Goal: Information Seeking & Learning: Learn about a topic

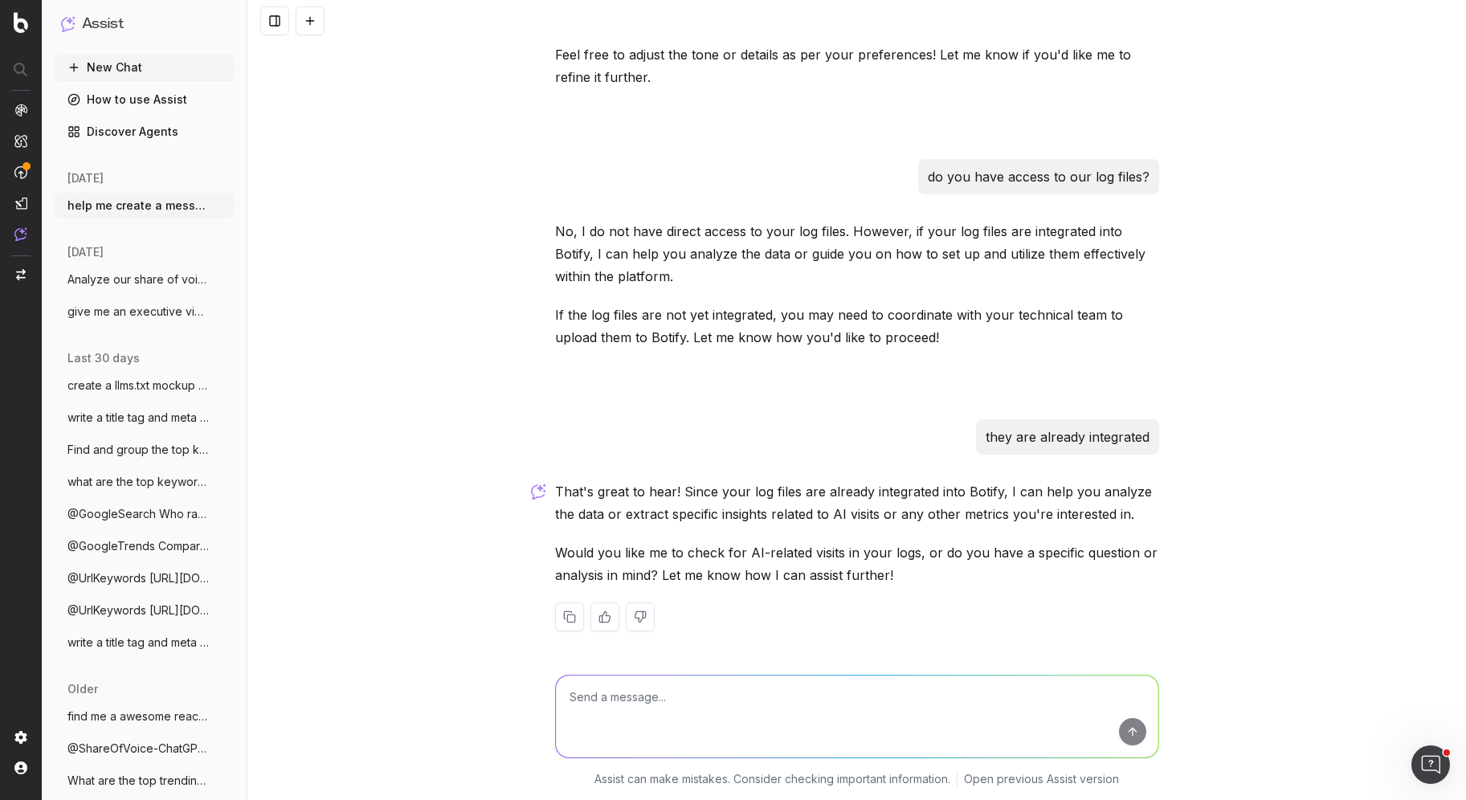
scroll to position [533, 0]
click at [679, 718] on textarea at bounding box center [857, 717] width 602 height 82
click at [25, 118] on div at bounding box center [20, 173] width 13 height 138
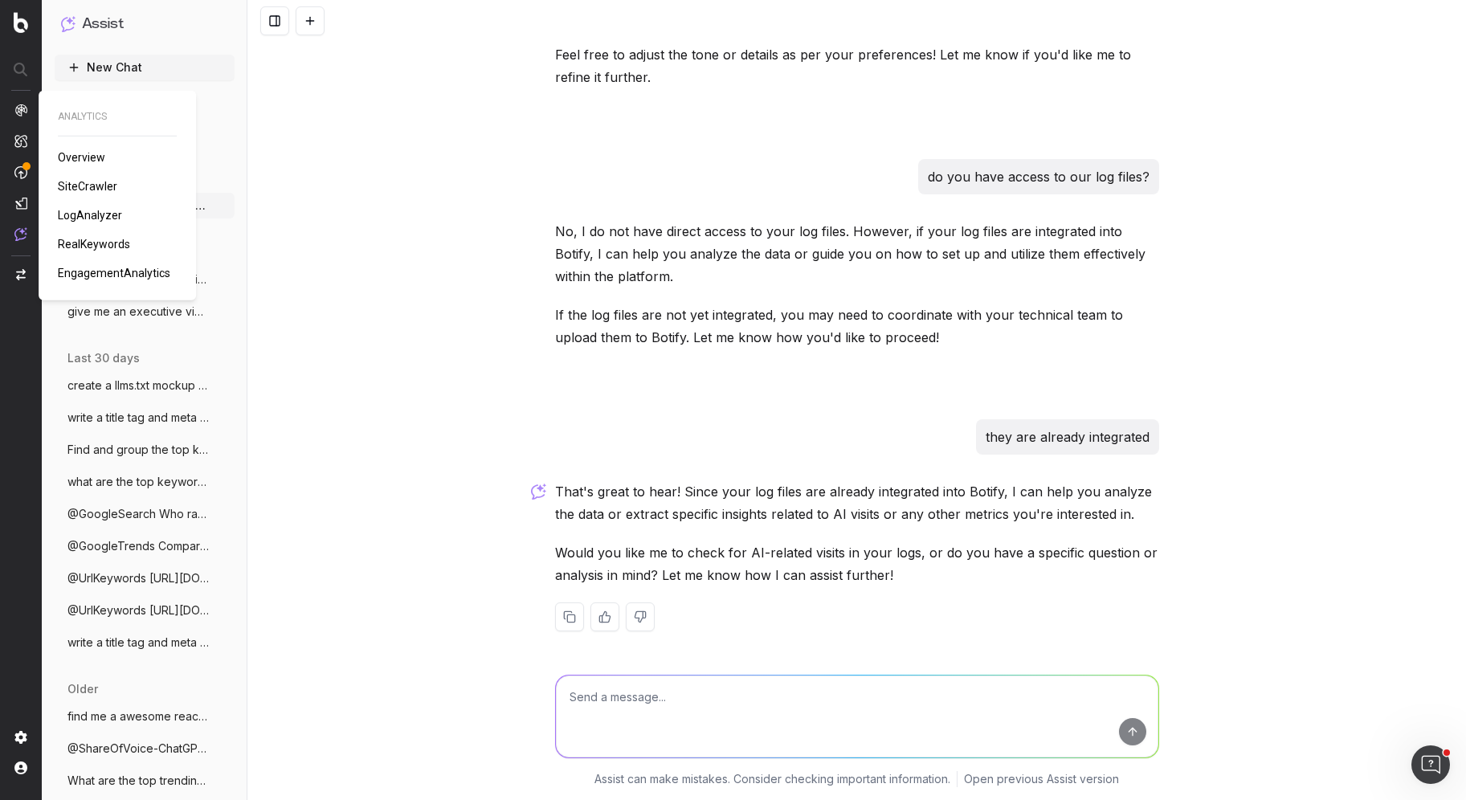
click at [19, 108] on img at bounding box center [20, 110] width 13 height 13
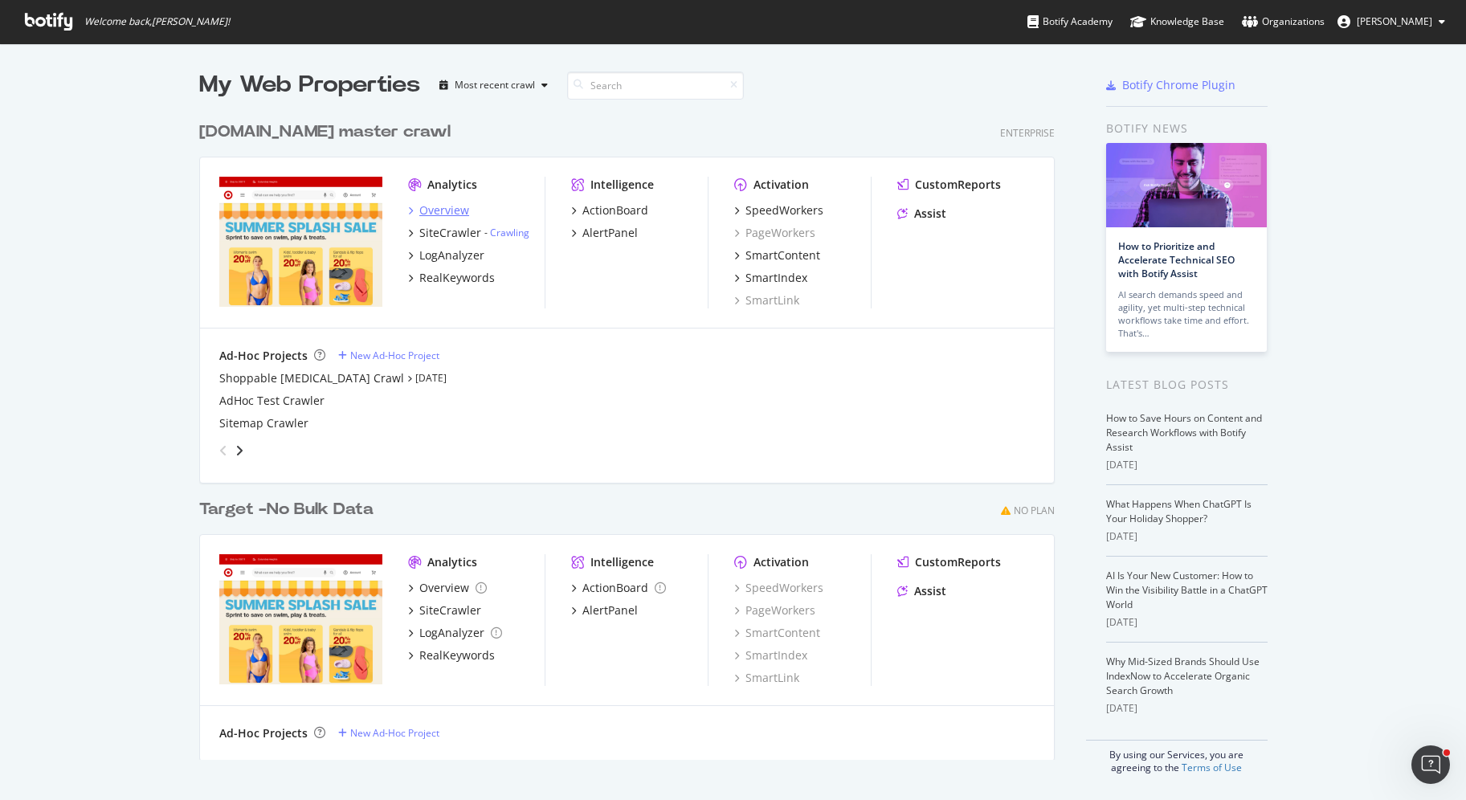
click at [420, 210] on div "Overview" at bounding box center [444, 210] width 50 height 16
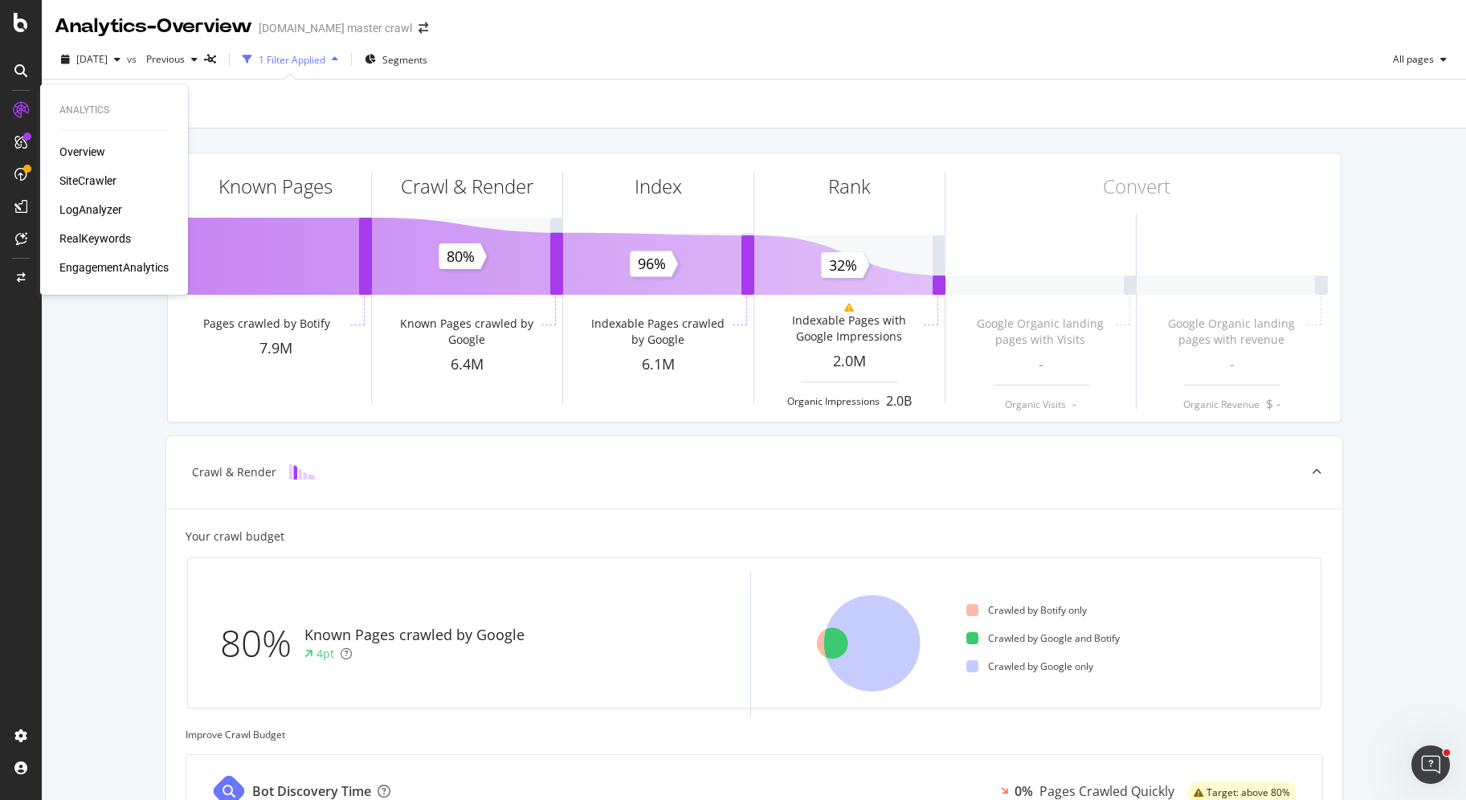
click at [94, 204] on div "LogAnalyzer" at bounding box center [90, 210] width 63 height 16
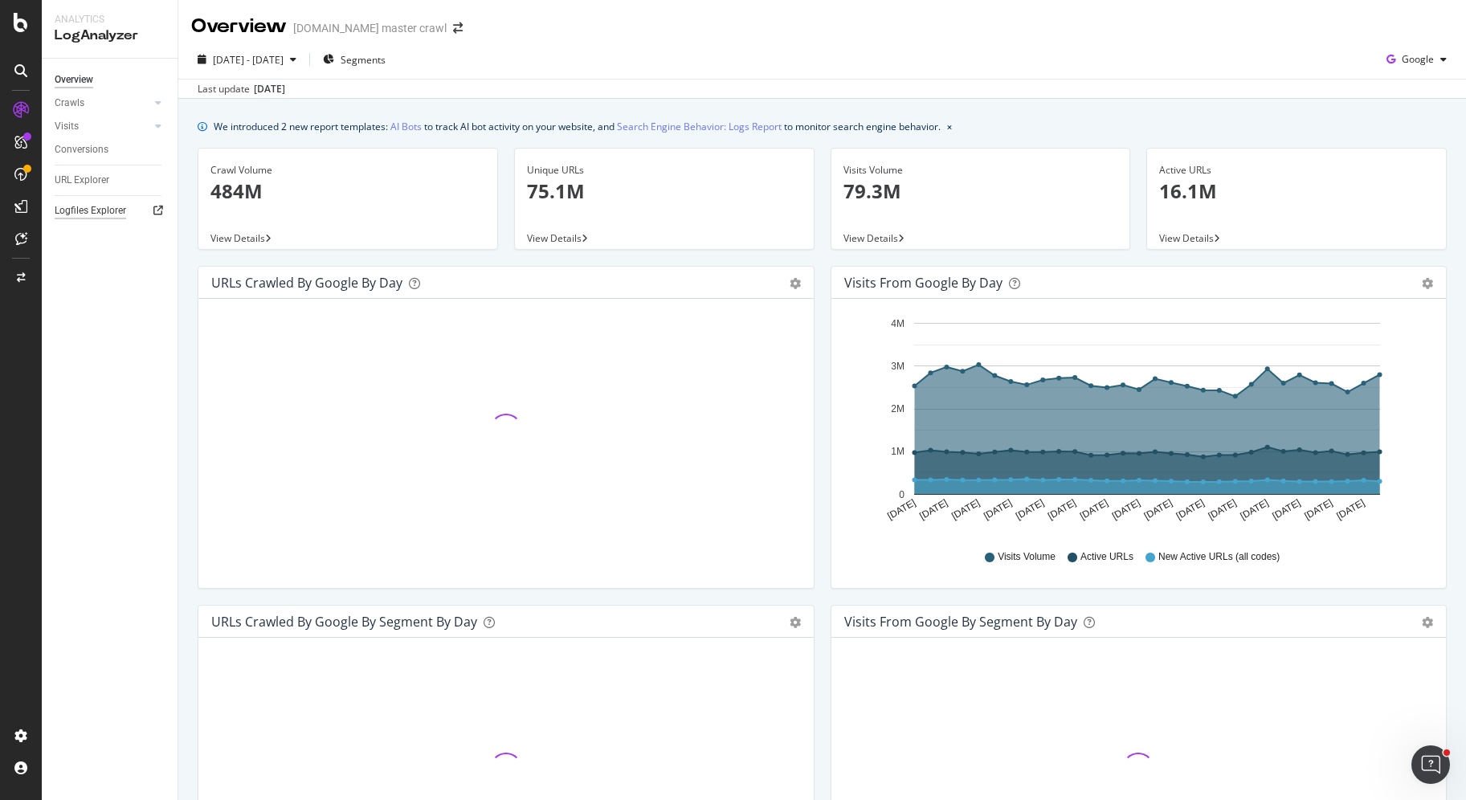
click at [98, 208] on div "Logfiles Explorer" at bounding box center [90, 210] width 71 height 17
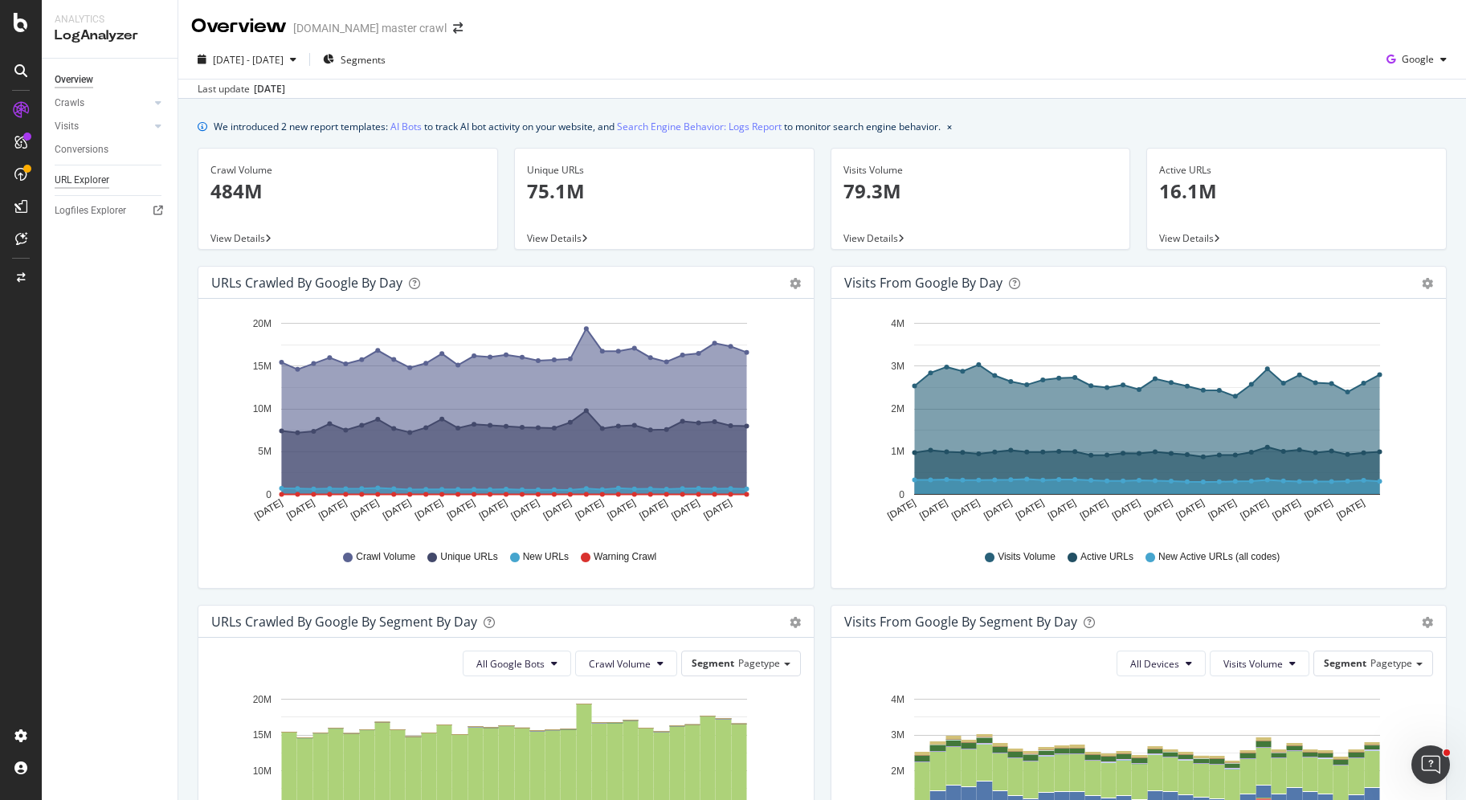
click at [86, 176] on div "URL Explorer" at bounding box center [82, 180] width 55 height 17
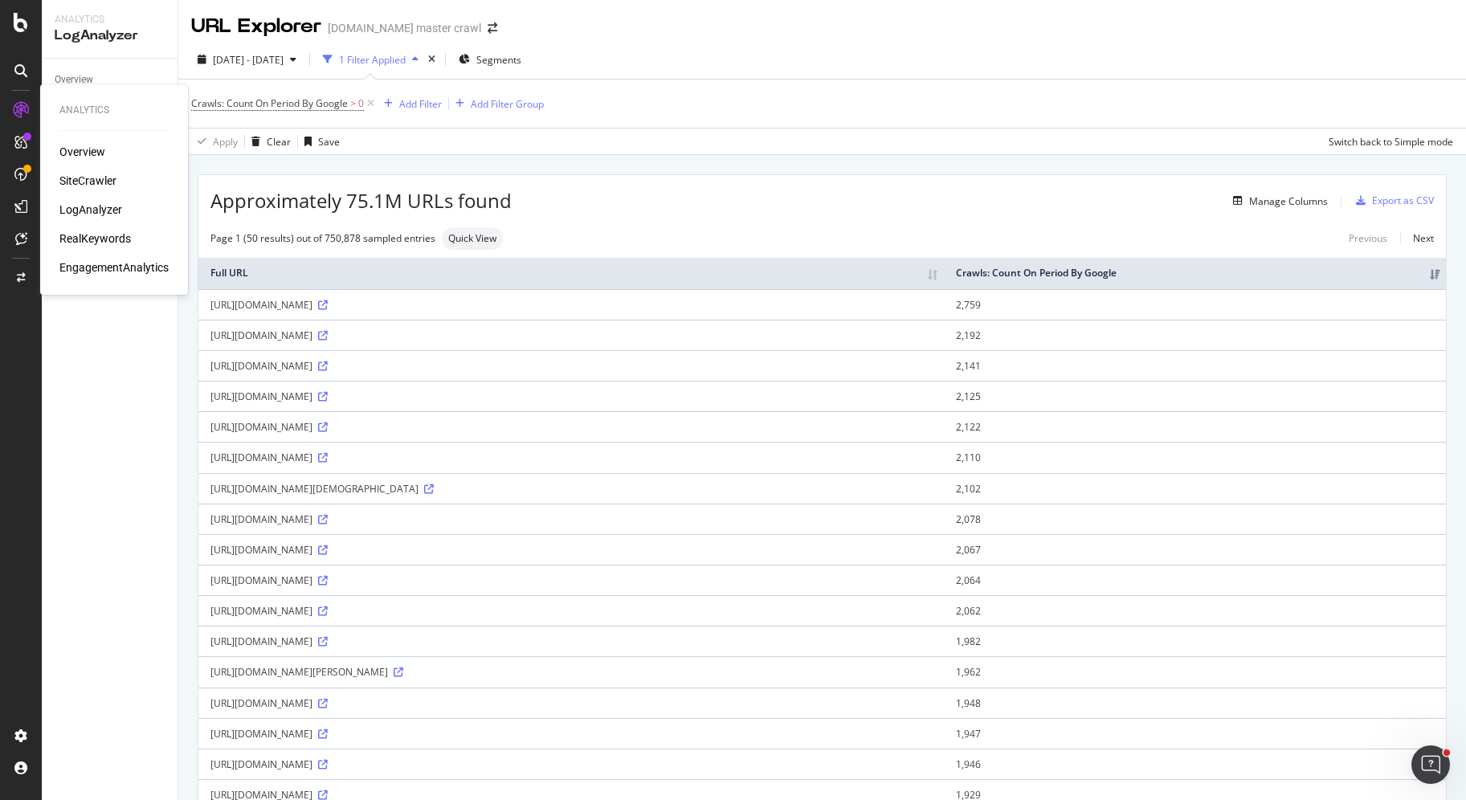
click at [85, 178] on div "SiteCrawler" at bounding box center [87, 181] width 57 height 16
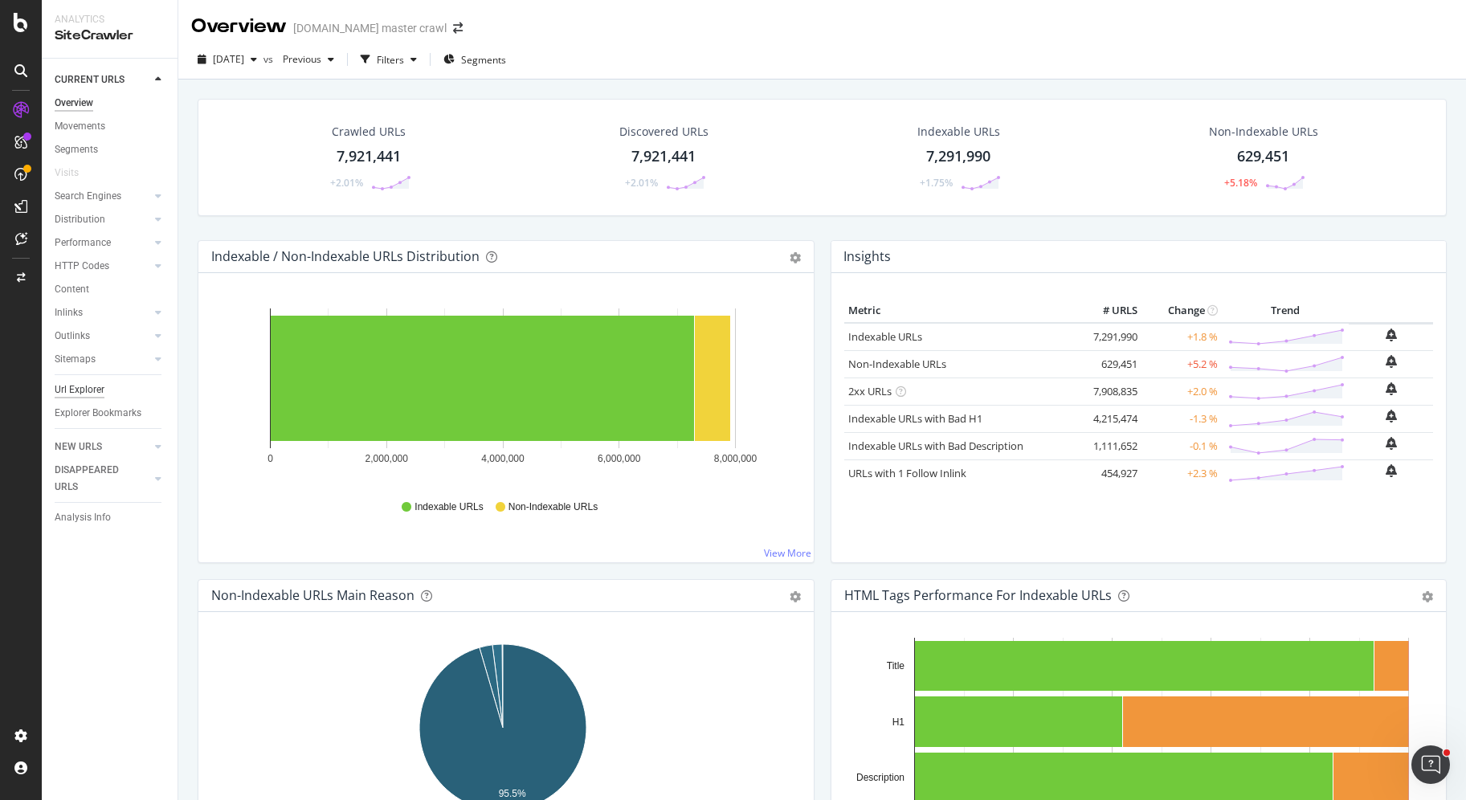
click at [90, 388] on div "Url Explorer" at bounding box center [80, 390] width 50 height 17
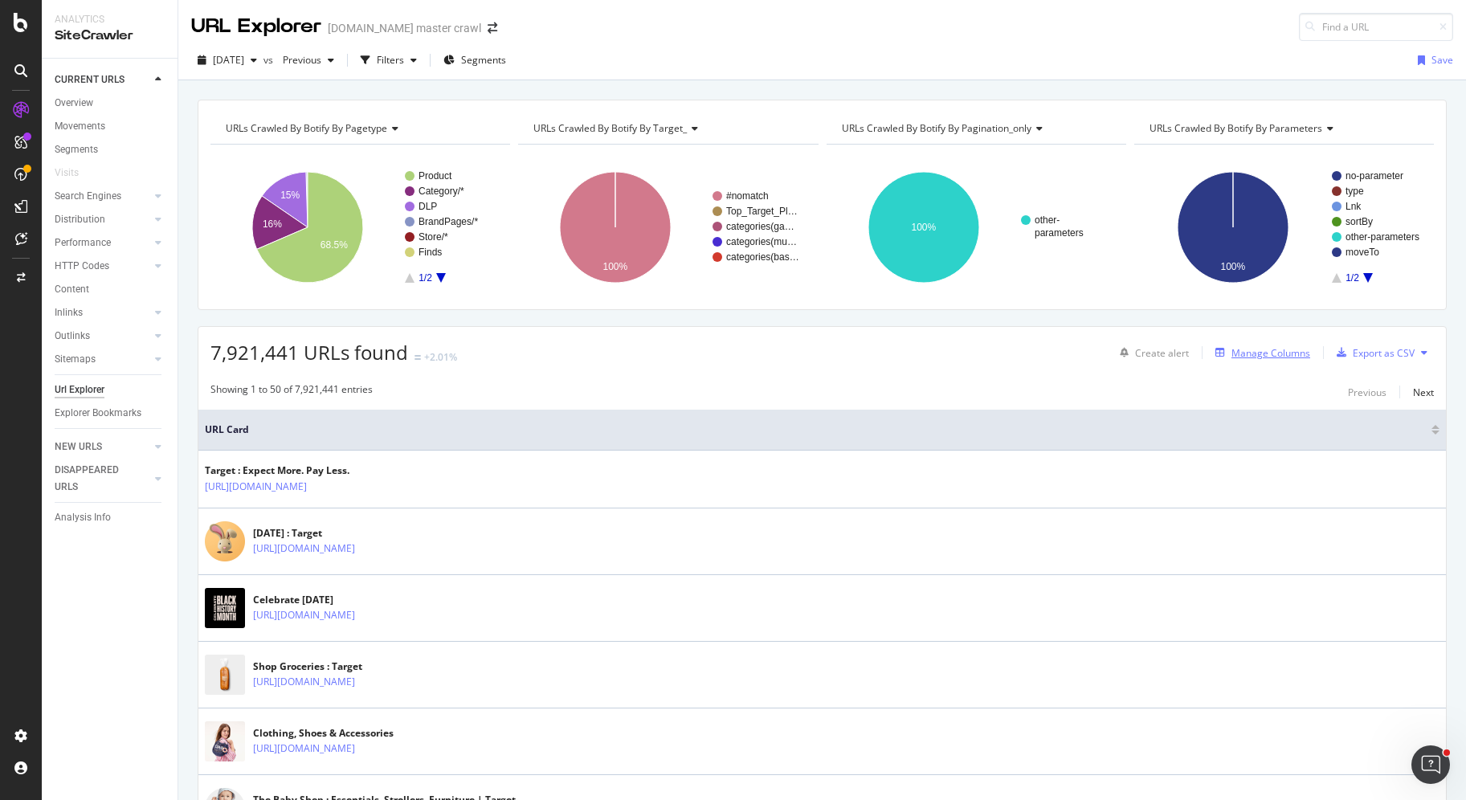
click at [1238, 355] on div "Manage Columns" at bounding box center [1270, 353] width 79 height 14
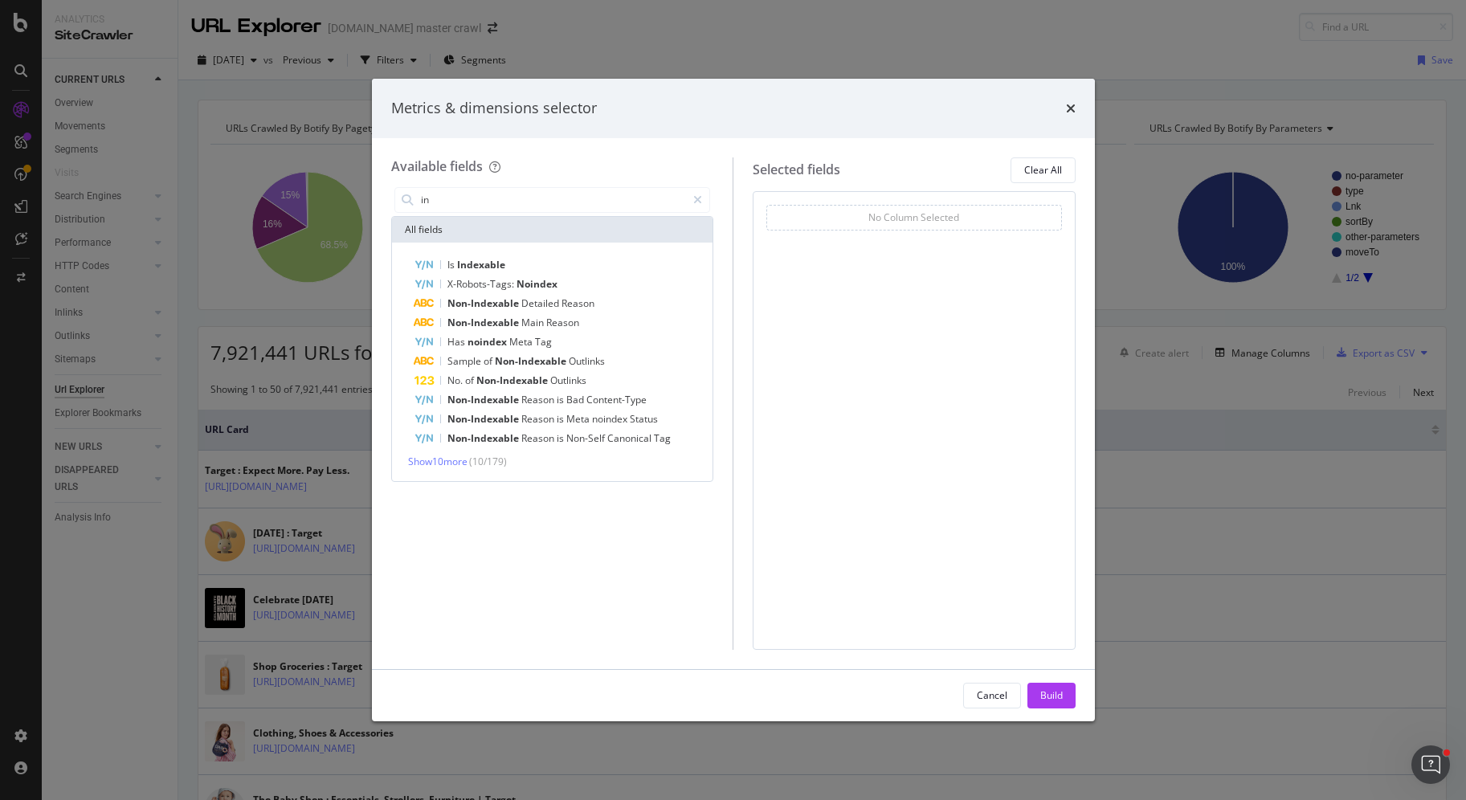
type input "i"
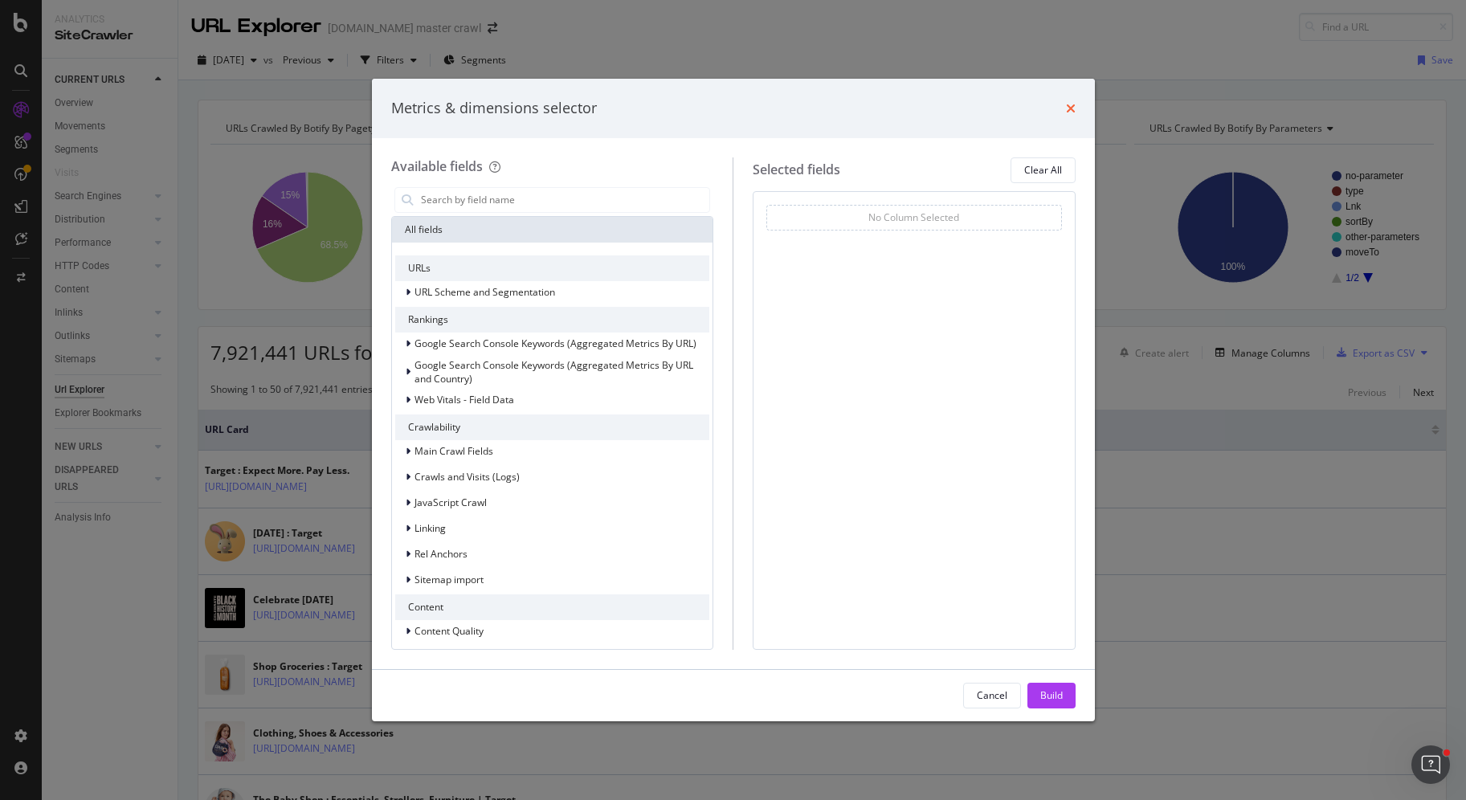
click at [1075, 103] on icon "times" at bounding box center [1071, 108] width 10 height 13
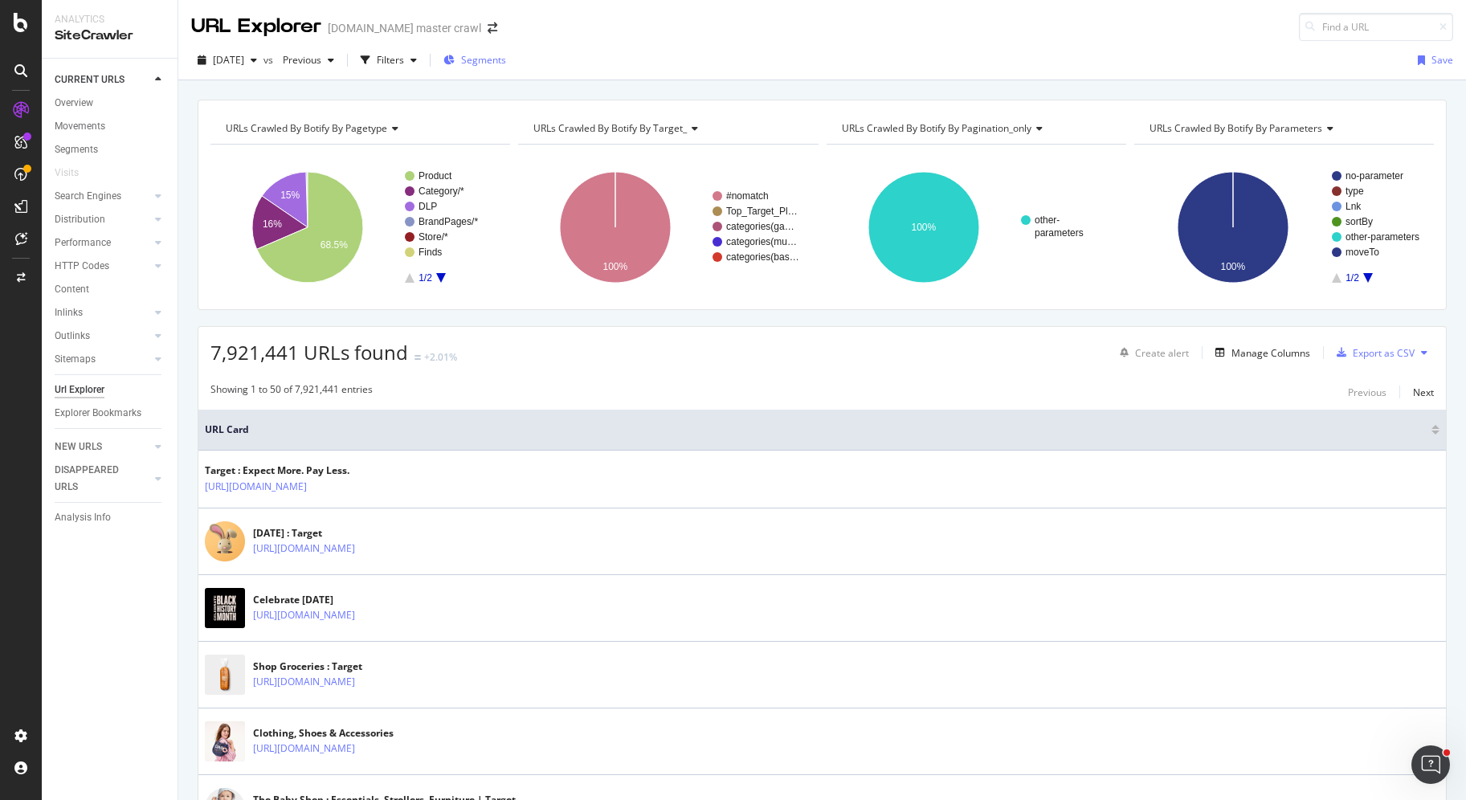
click at [492, 64] on span "Segments" at bounding box center [483, 60] width 45 height 14
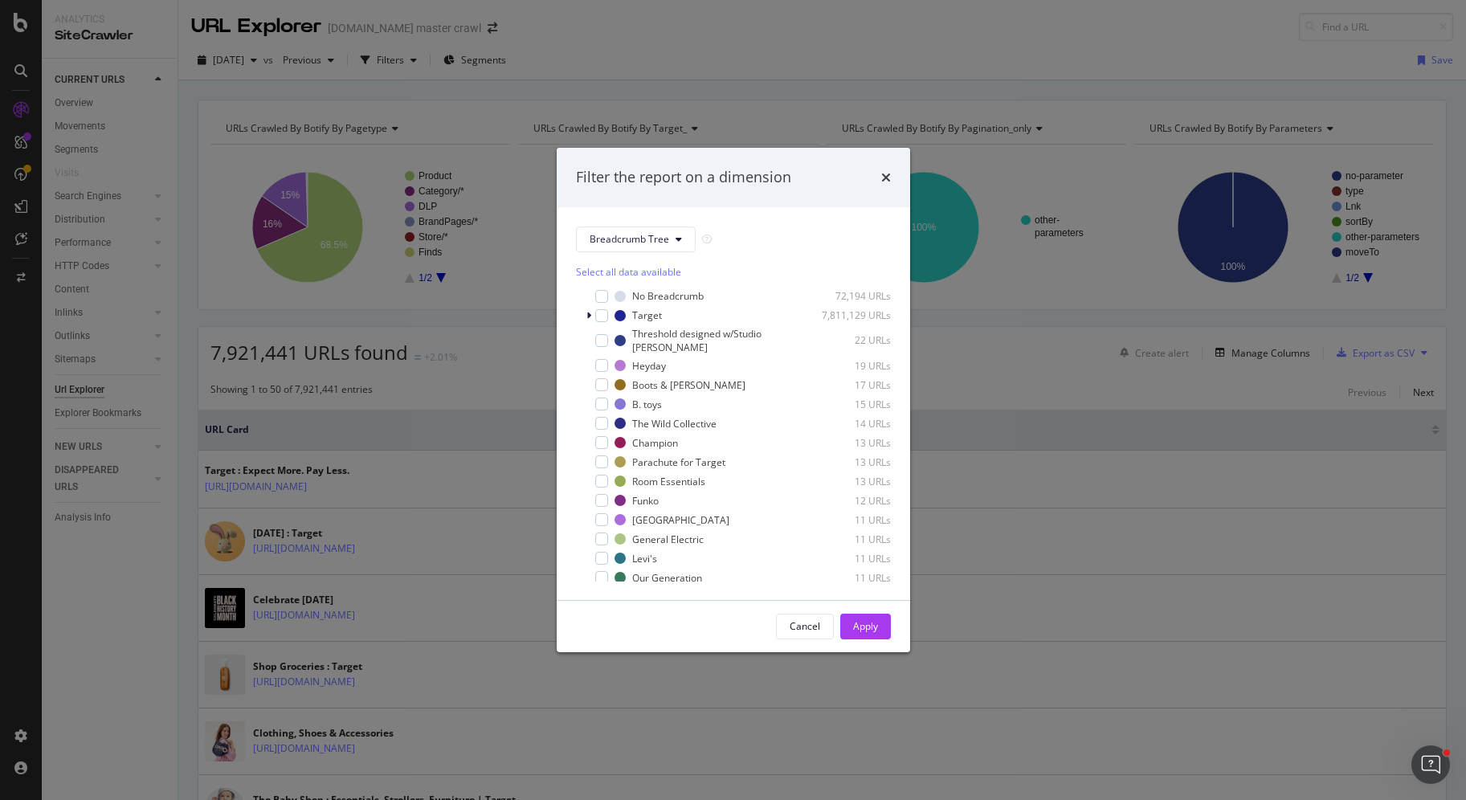
click at [524, 210] on div "Filter the report on a dimension Breadcrumb Tree Select all data available No B…" at bounding box center [733, 400] width 1466 height 800
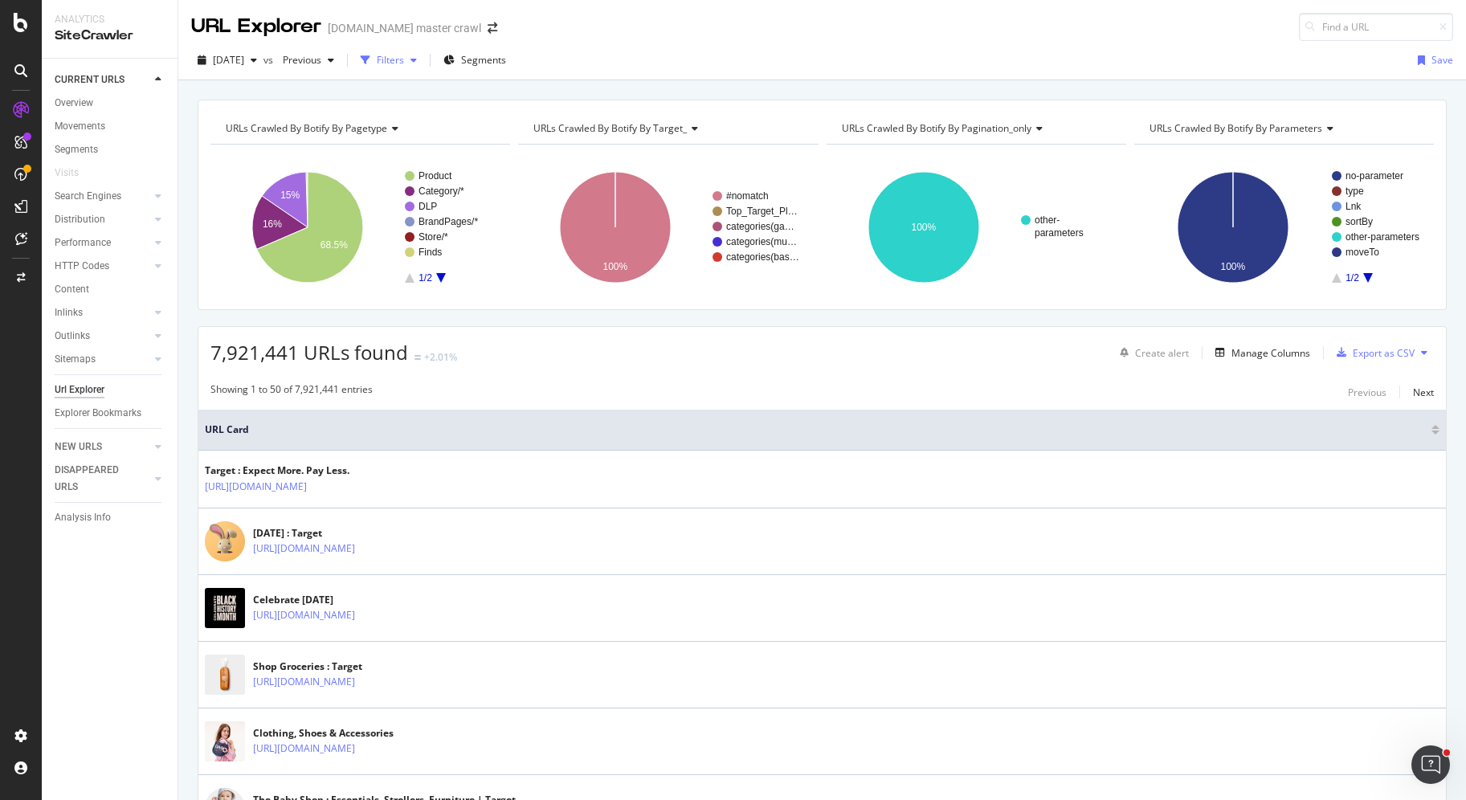
click at [404, 63] on div "Filters" at bounding box center [390, 60] width 27 height 14
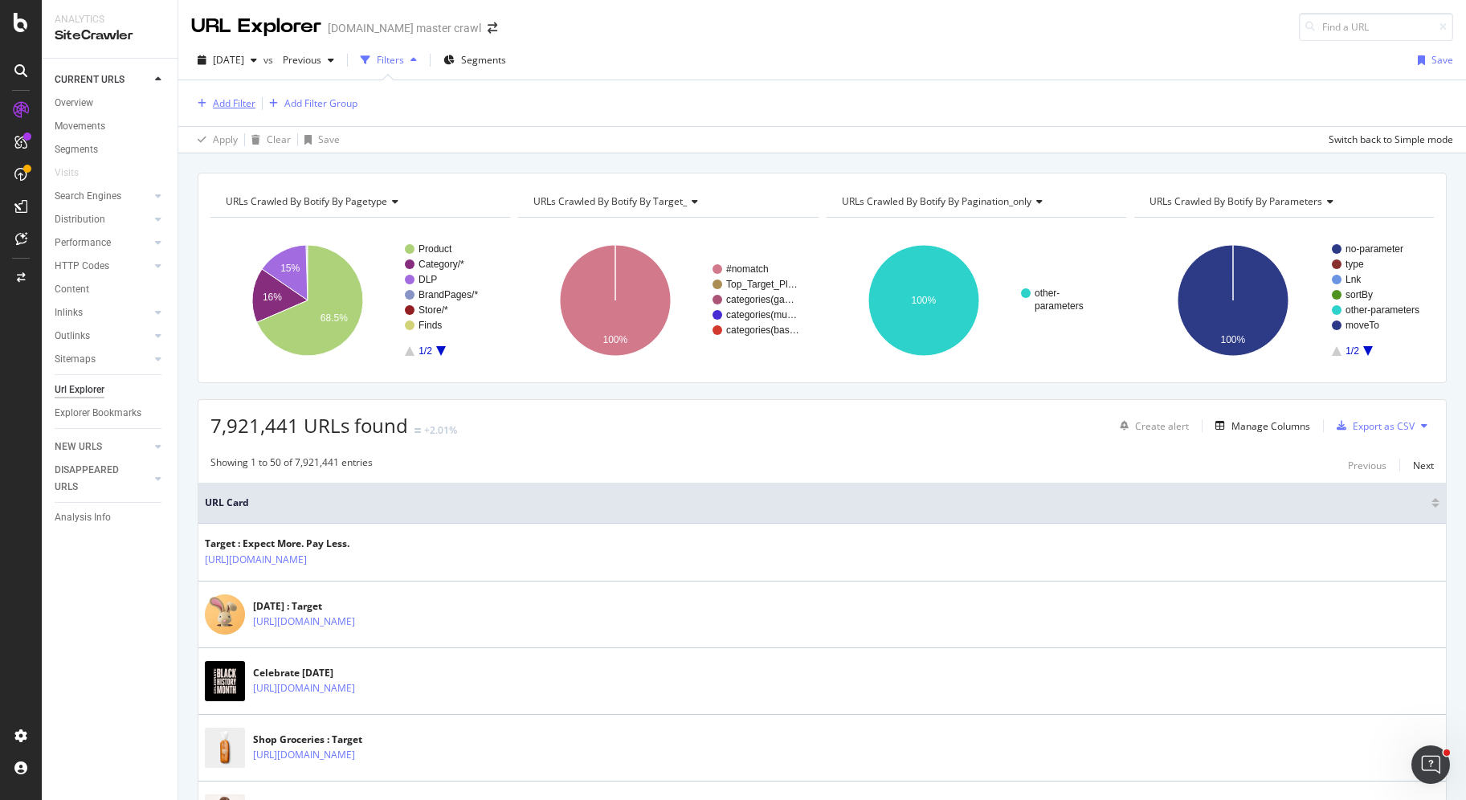
click at [231, 99] on div "Add Filter" at bounding box center [234, 103] width 43 height 14
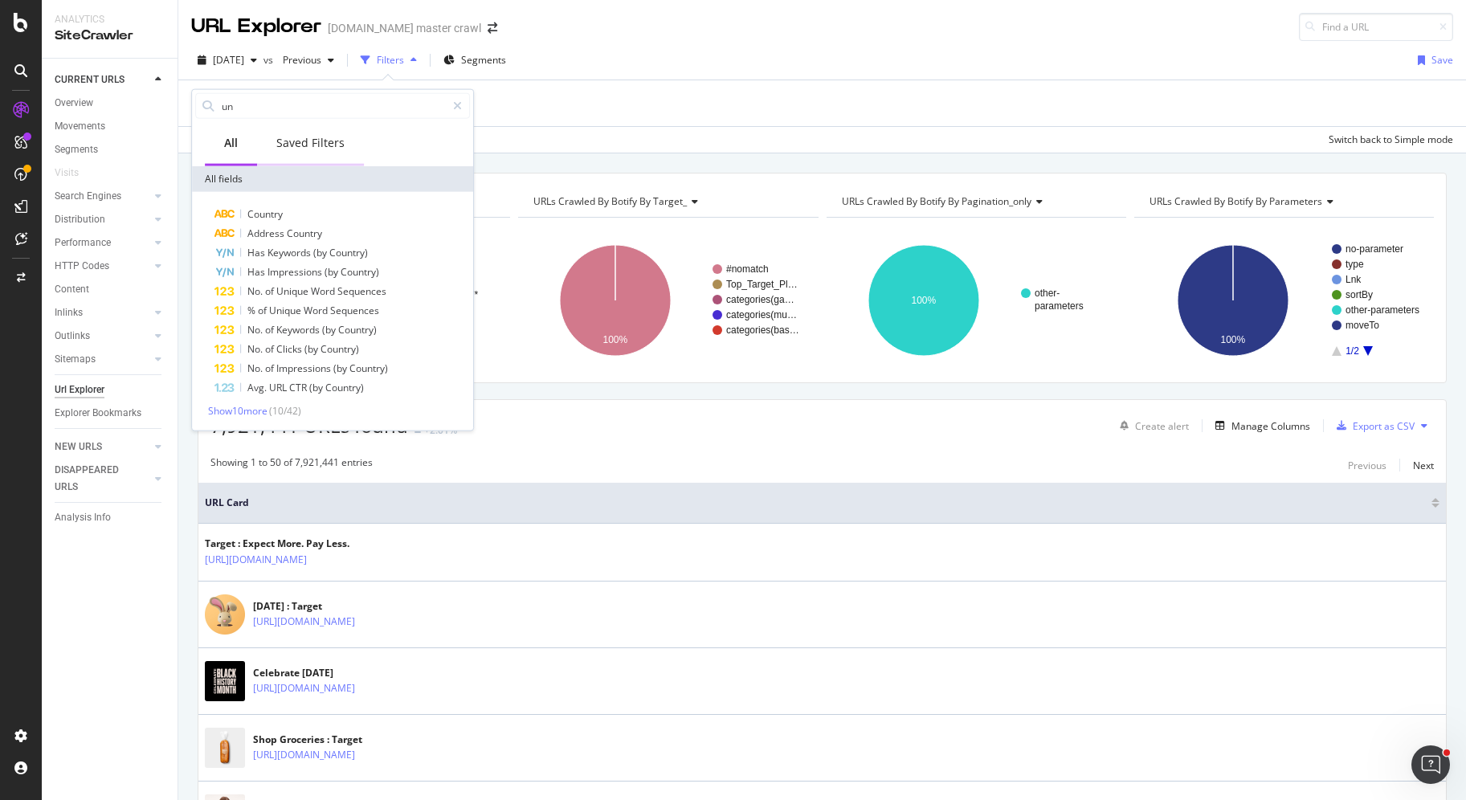
type input "u"
type input "countr"
click at [264, 208] on span "Country" at bounding box center [266, 214] width 39 height 14
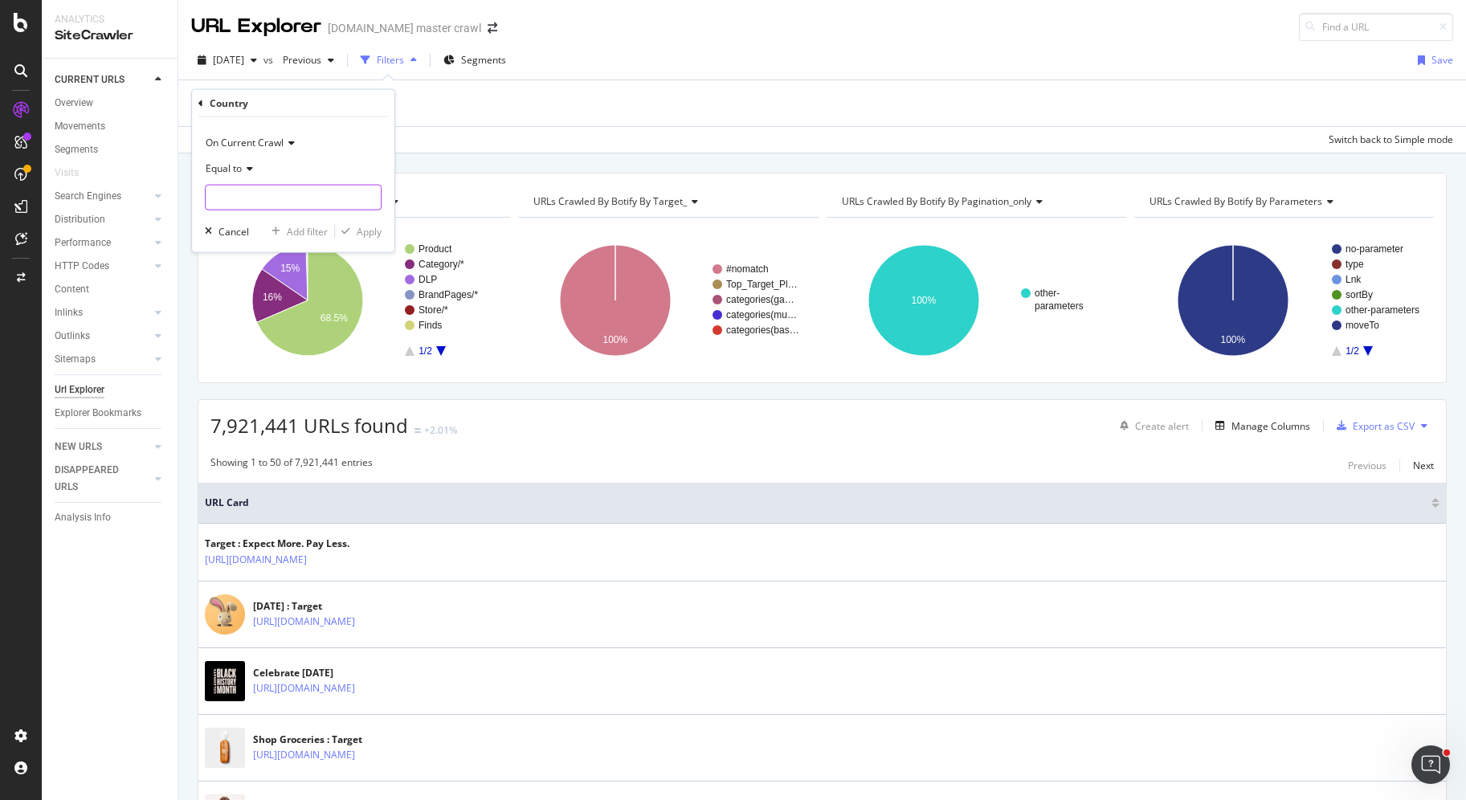
click at [307, 202] on input "text" at bounding box center [293, 198] width 175 height 26
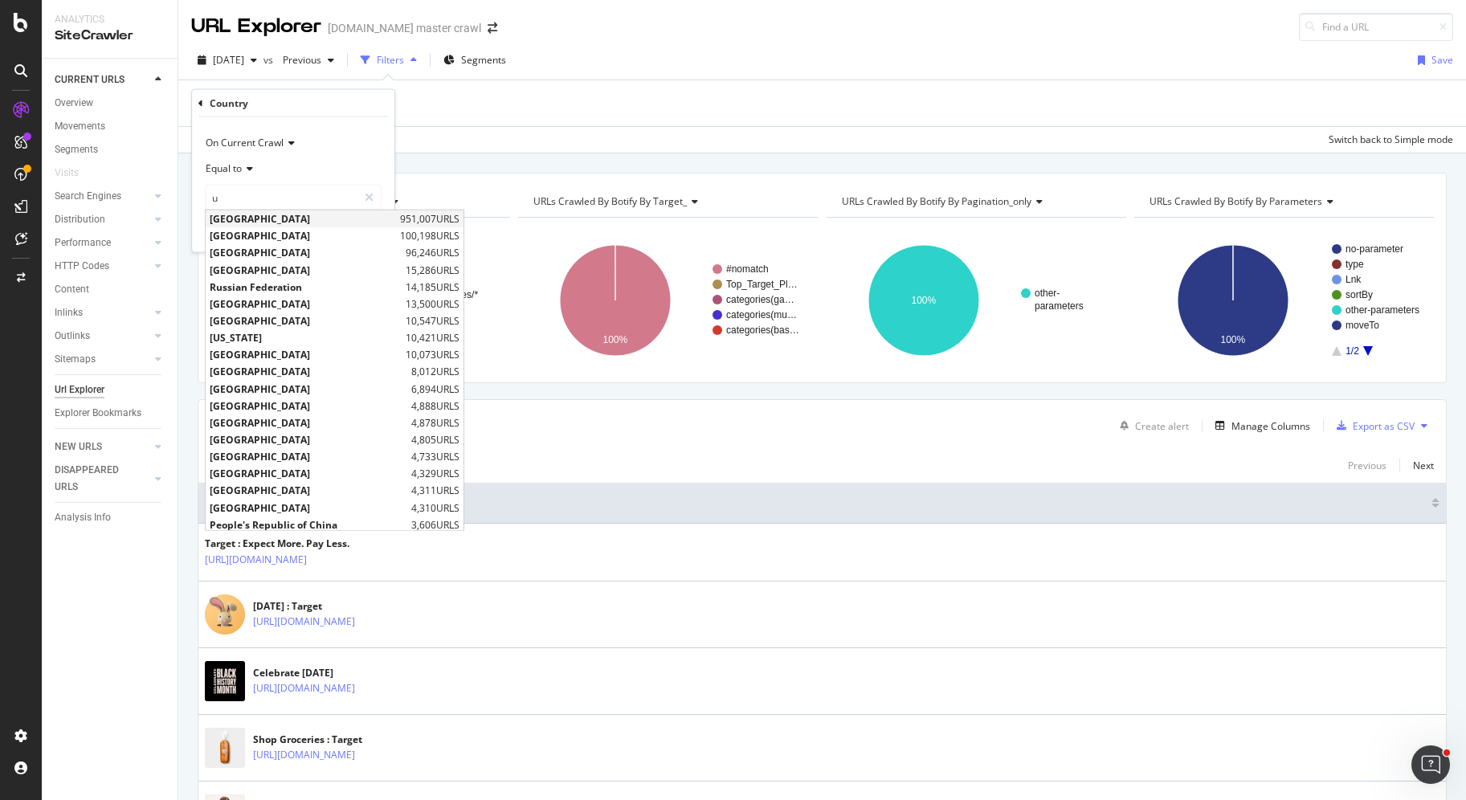
click at [293, 217] on span "[GEOGRAPHIC_DATA]" at bounding box center [303, 219] width 186 height 14
type input "[GEOGRAPHIC_DATA]"
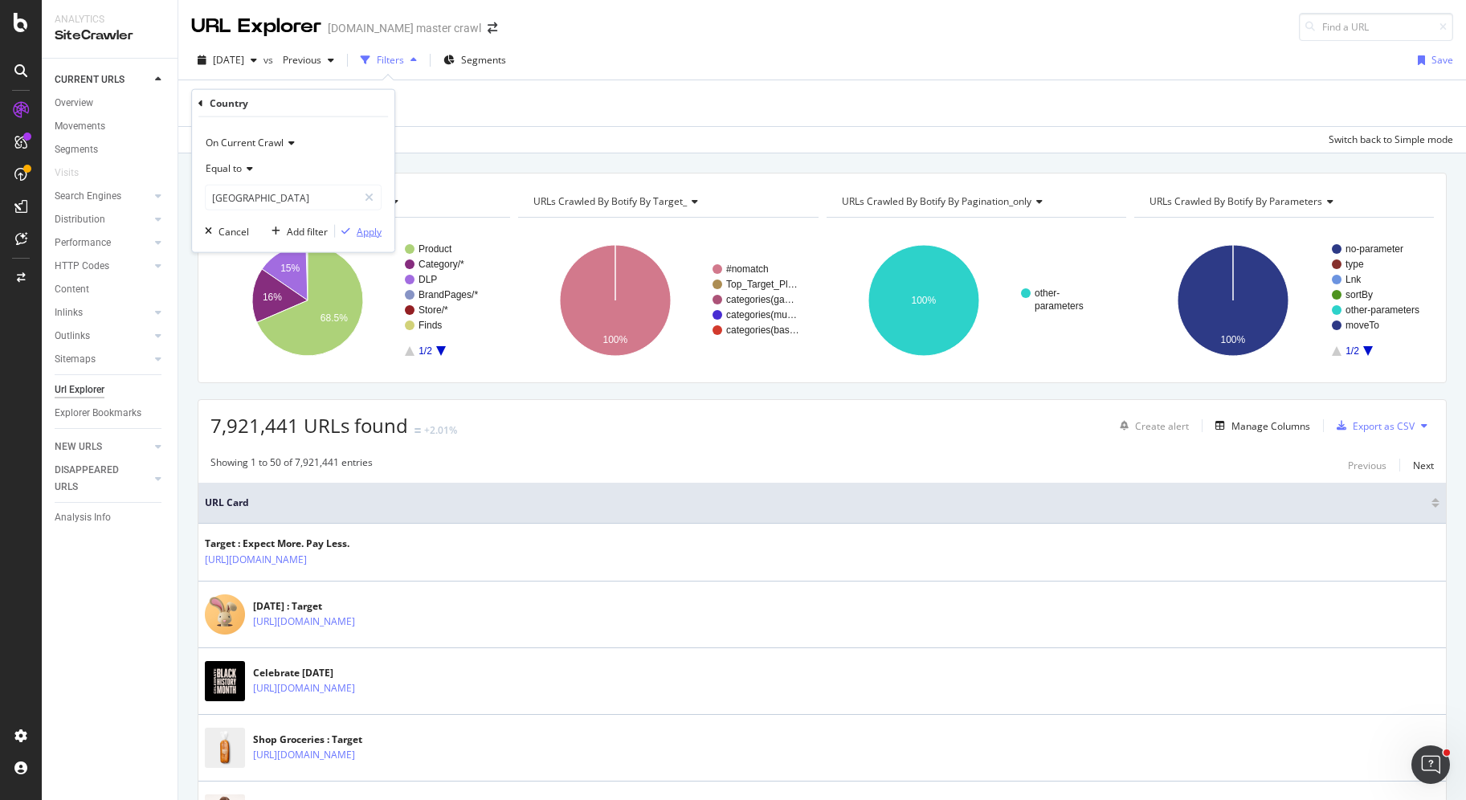
click at [374, 234] on div "Apply" at bounding box center [369, 231] width 25 height 14
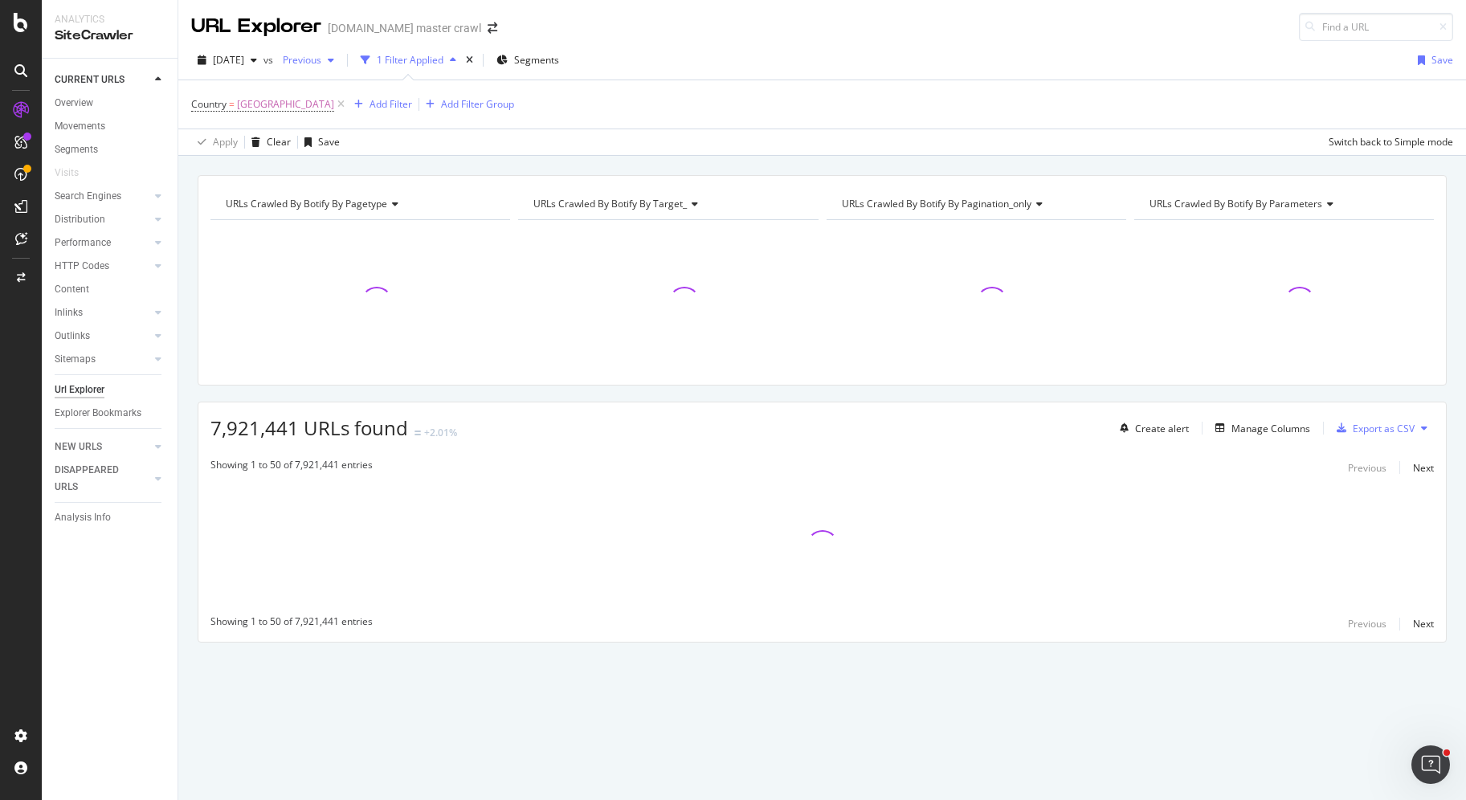
click at [321, 64] on span "Previous" at bounding box center [298, 60] width 45 height 14
click at [1255, 429] on div "Manage Columns" at bounding box center [1270, 429] width 79 height 14
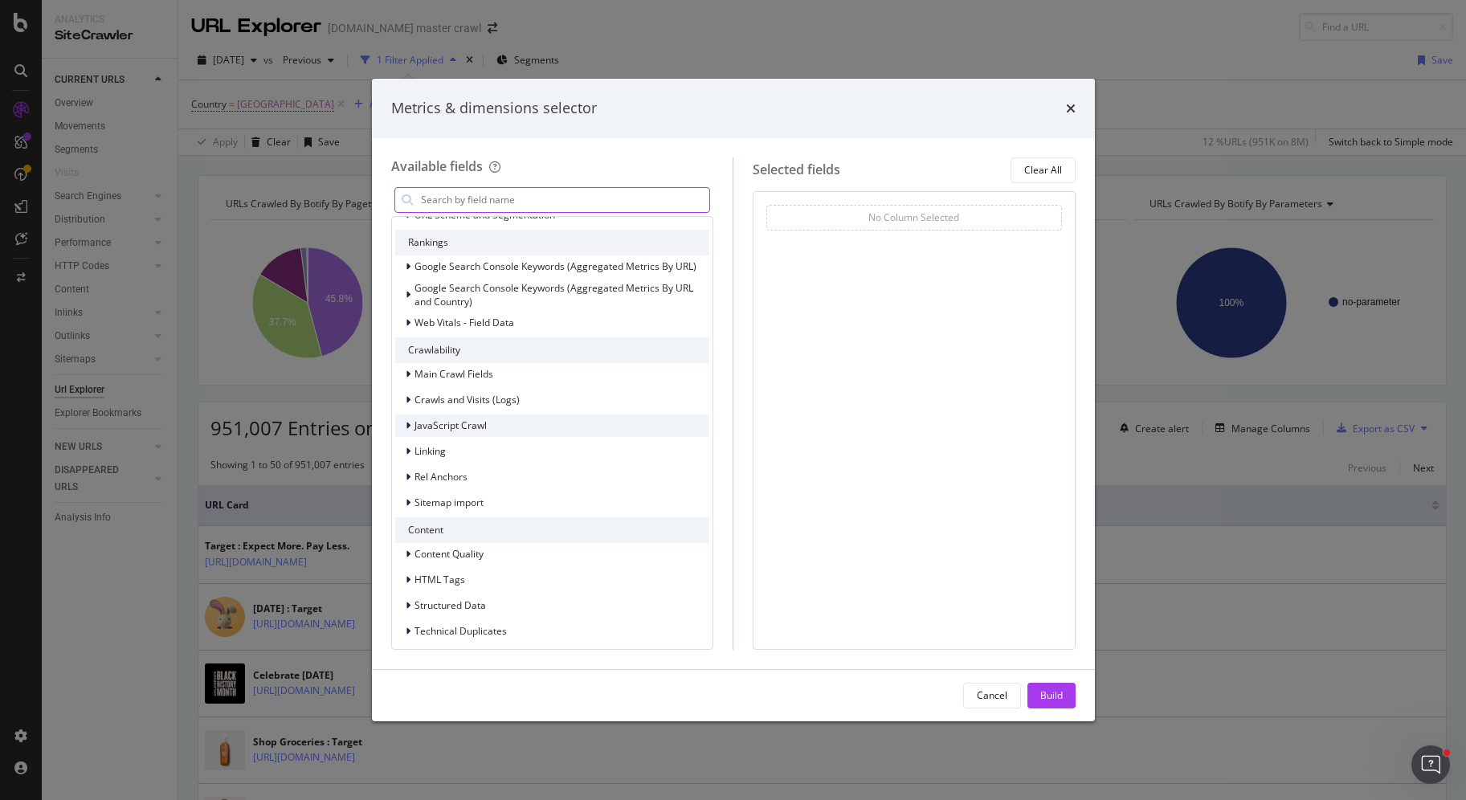
scroll to position [159, 0]
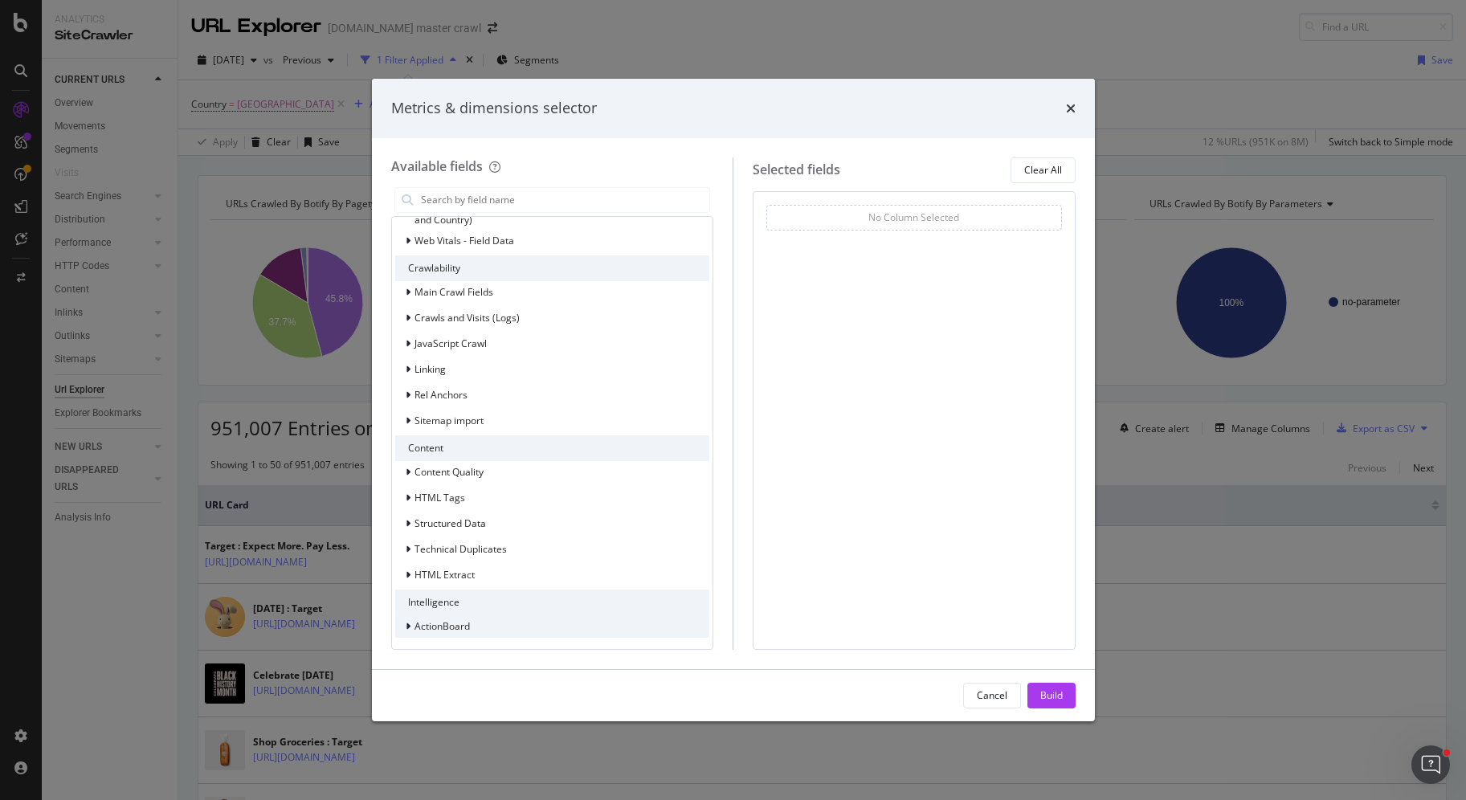
click at [438, 628] on span "ActionBoard" at bounding box center [441, 626] width 55 height 14
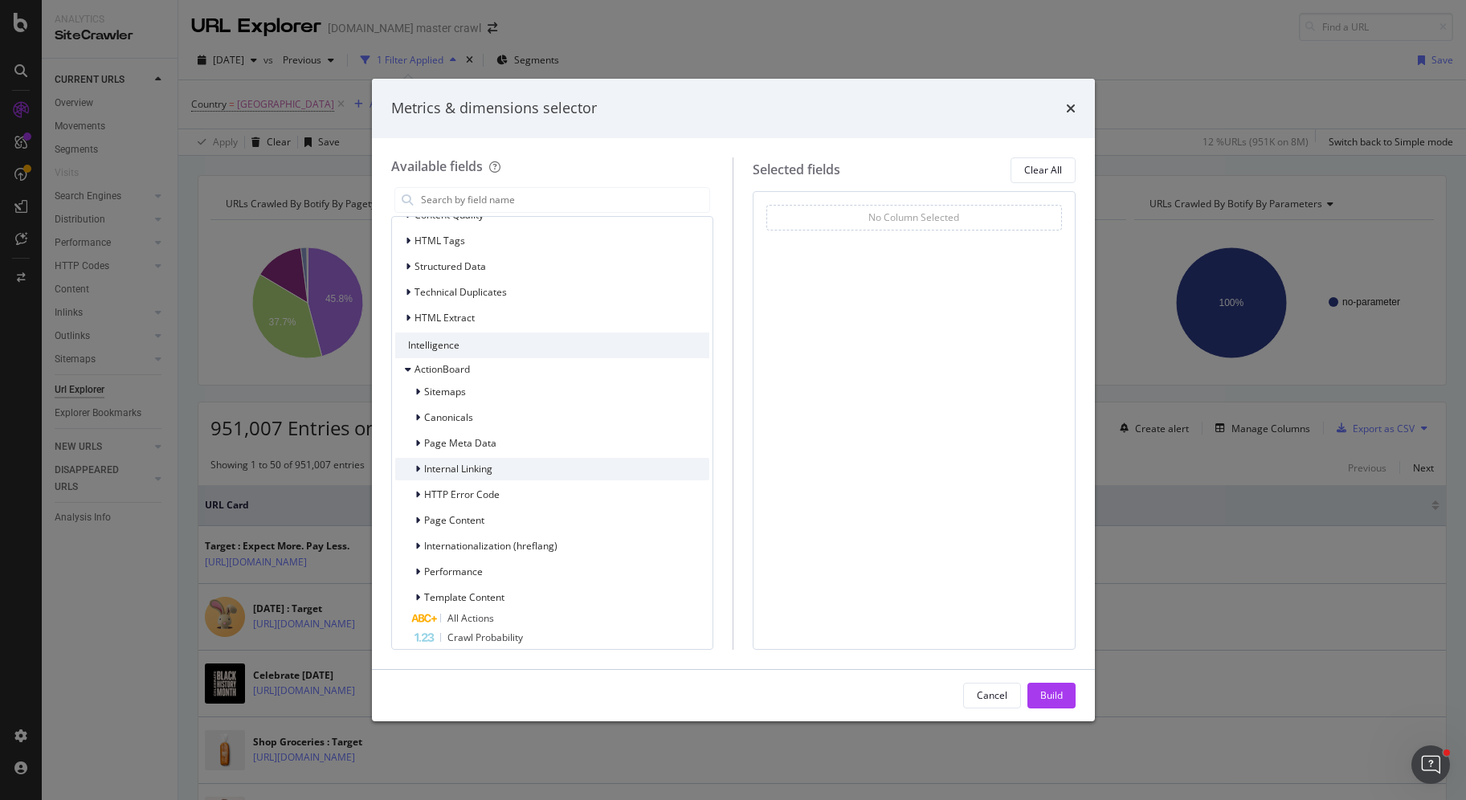
scroll to position [445, 0]
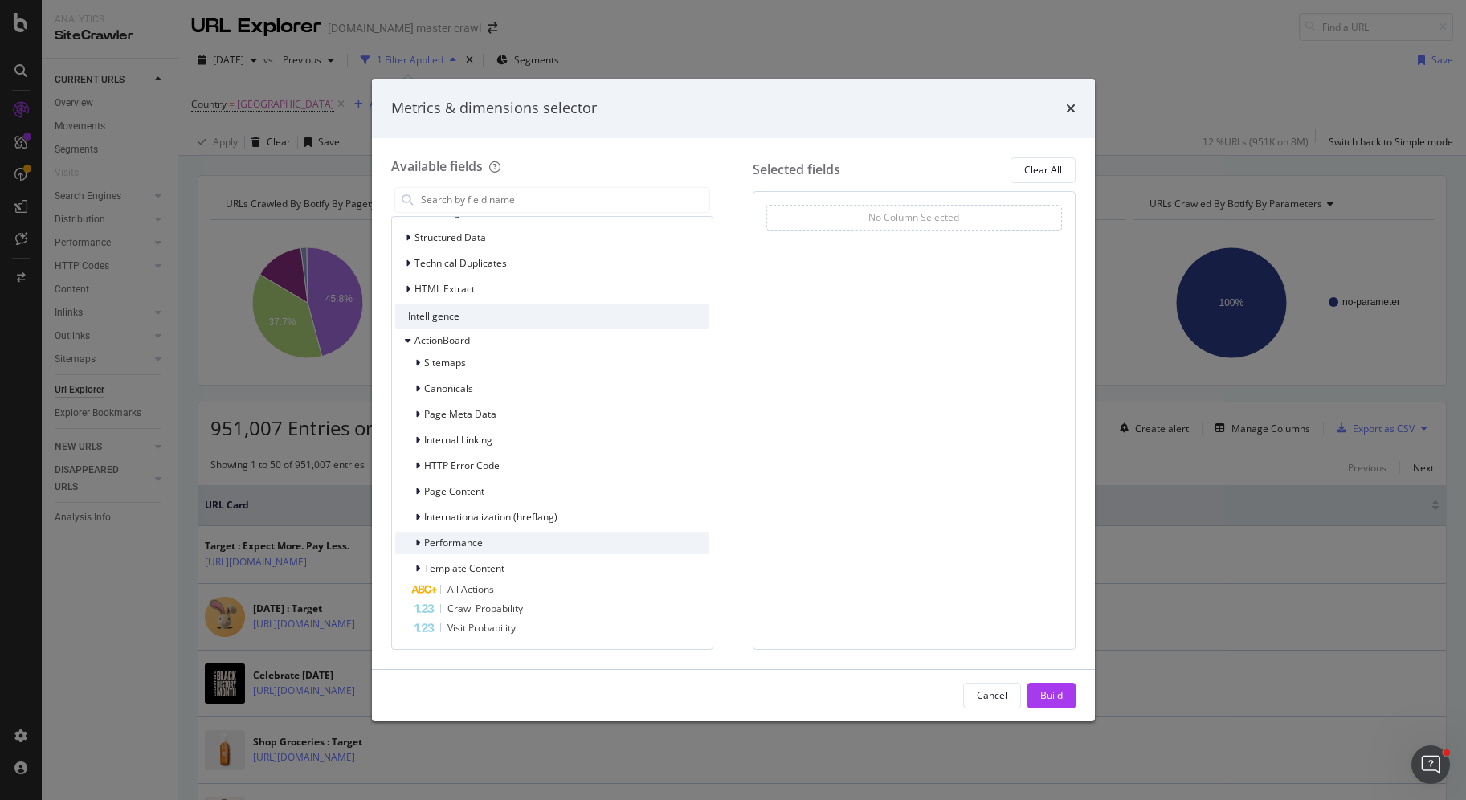
click at [418, 541] on icon "modal" at bounding box center [417, 543] width 5 height 10
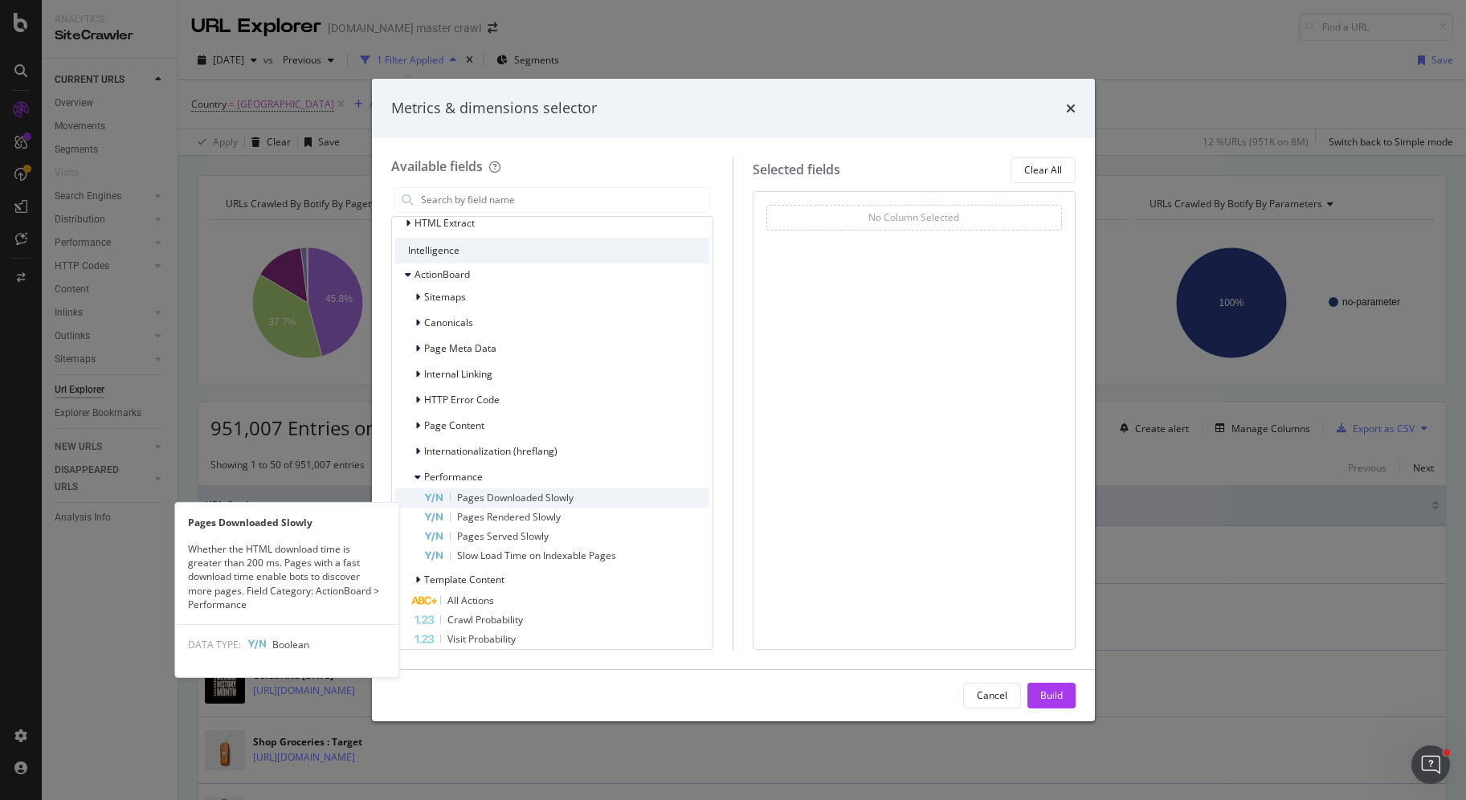
scroll to position [522, 0]
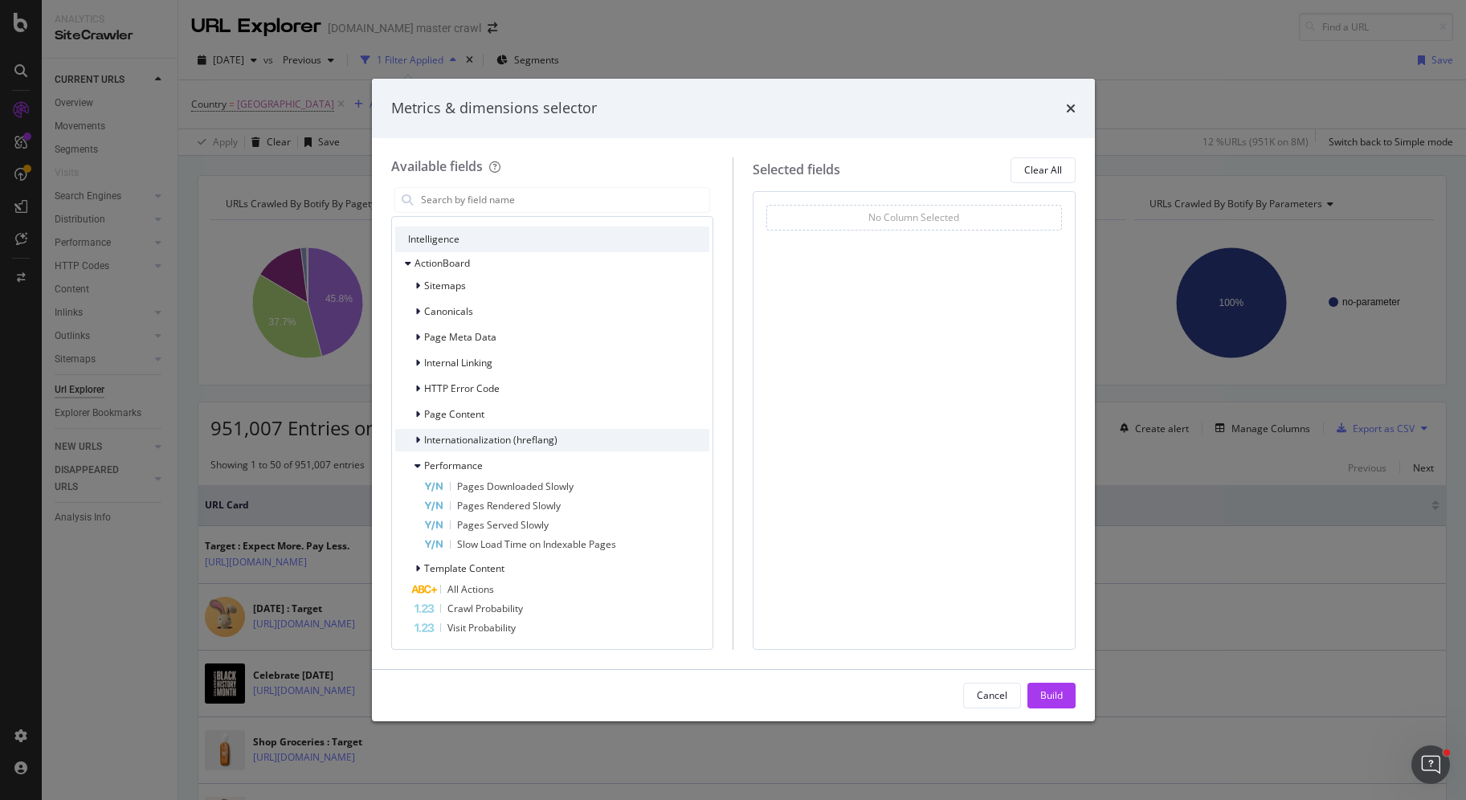
click at [417, 437] on icon "modal" at bounding box center [417, 440] width 5 height 10
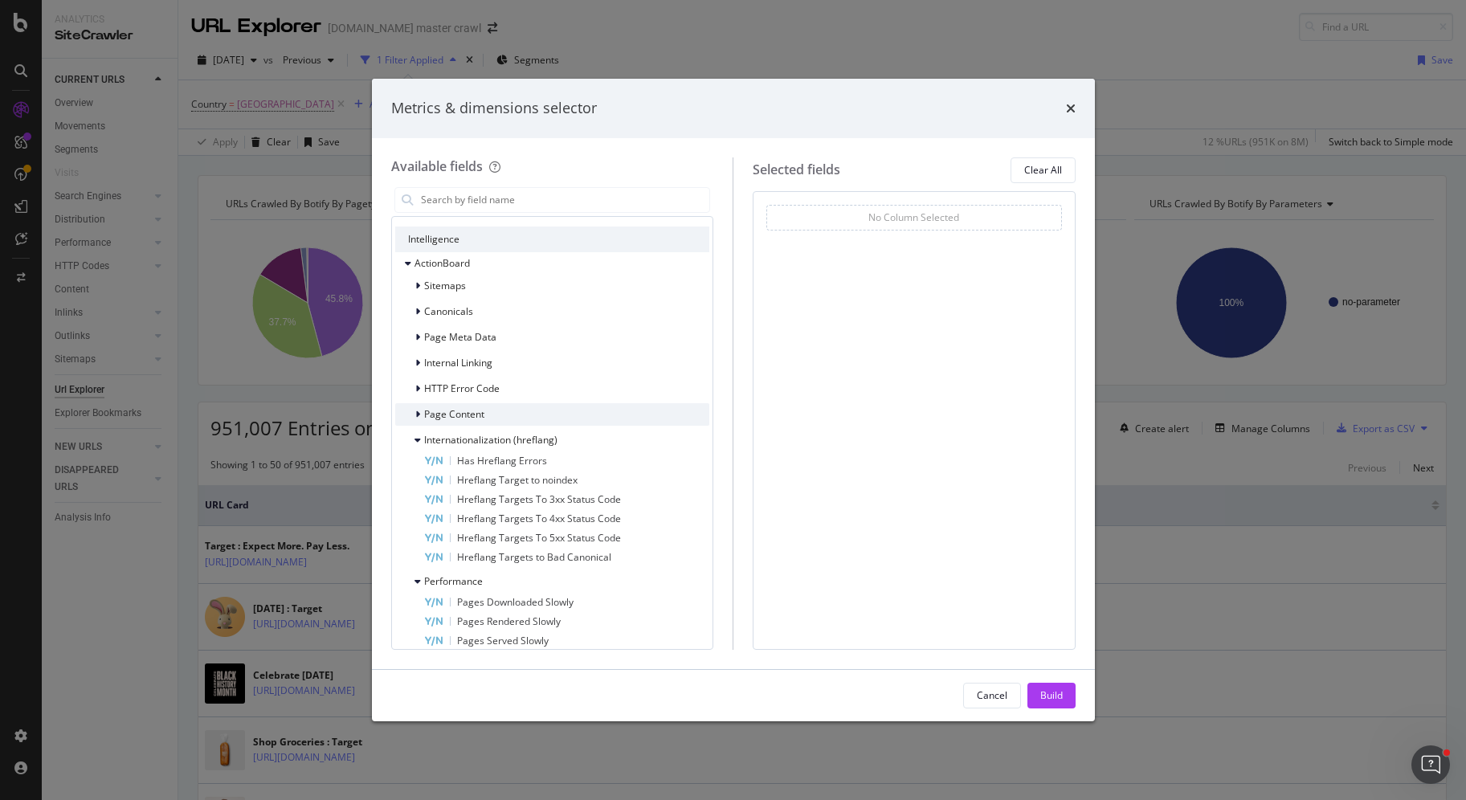
click at [418, 411] on icon "modal" at bounding box center [417, 415] width 5 height 10
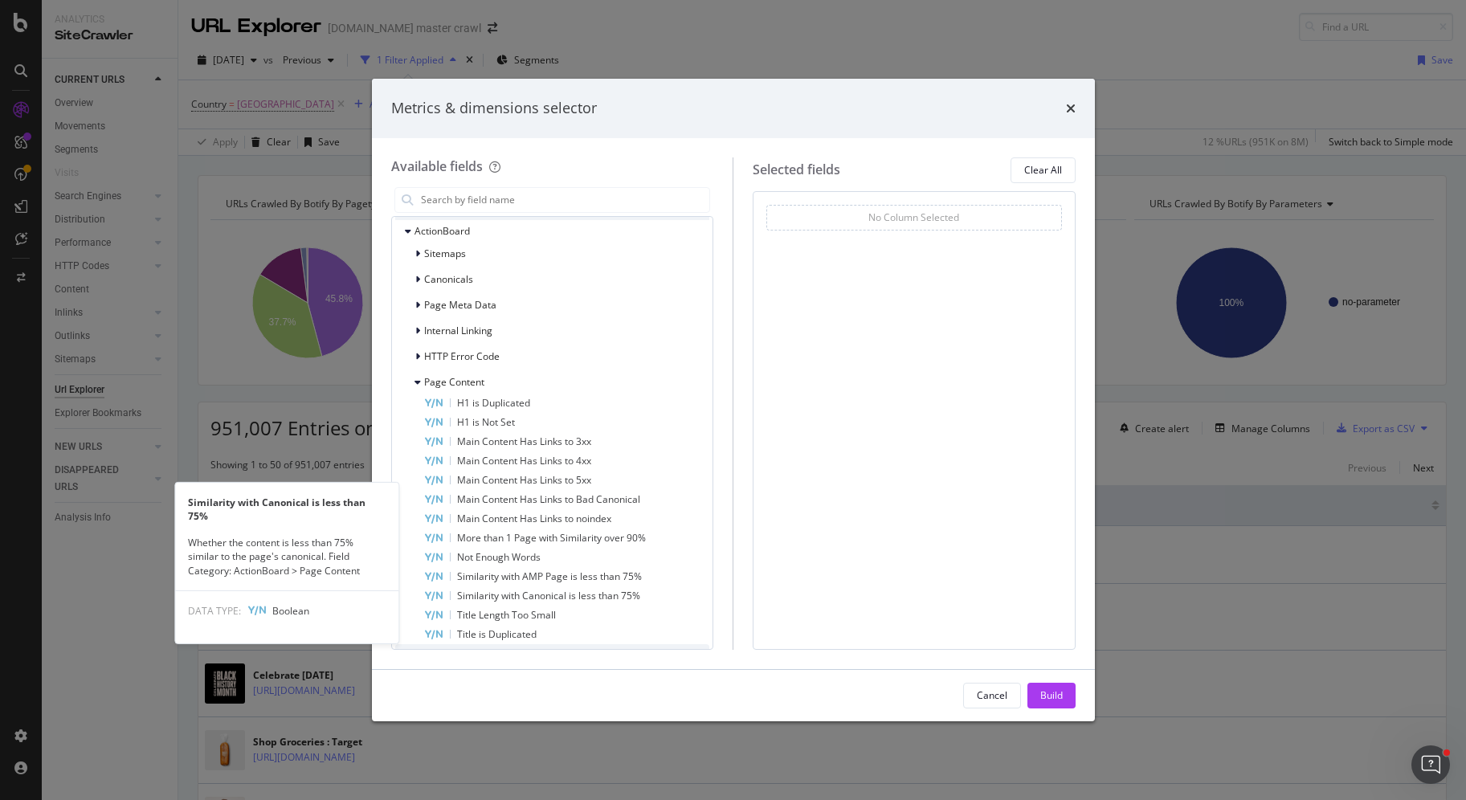
scroll to position [397, 0]
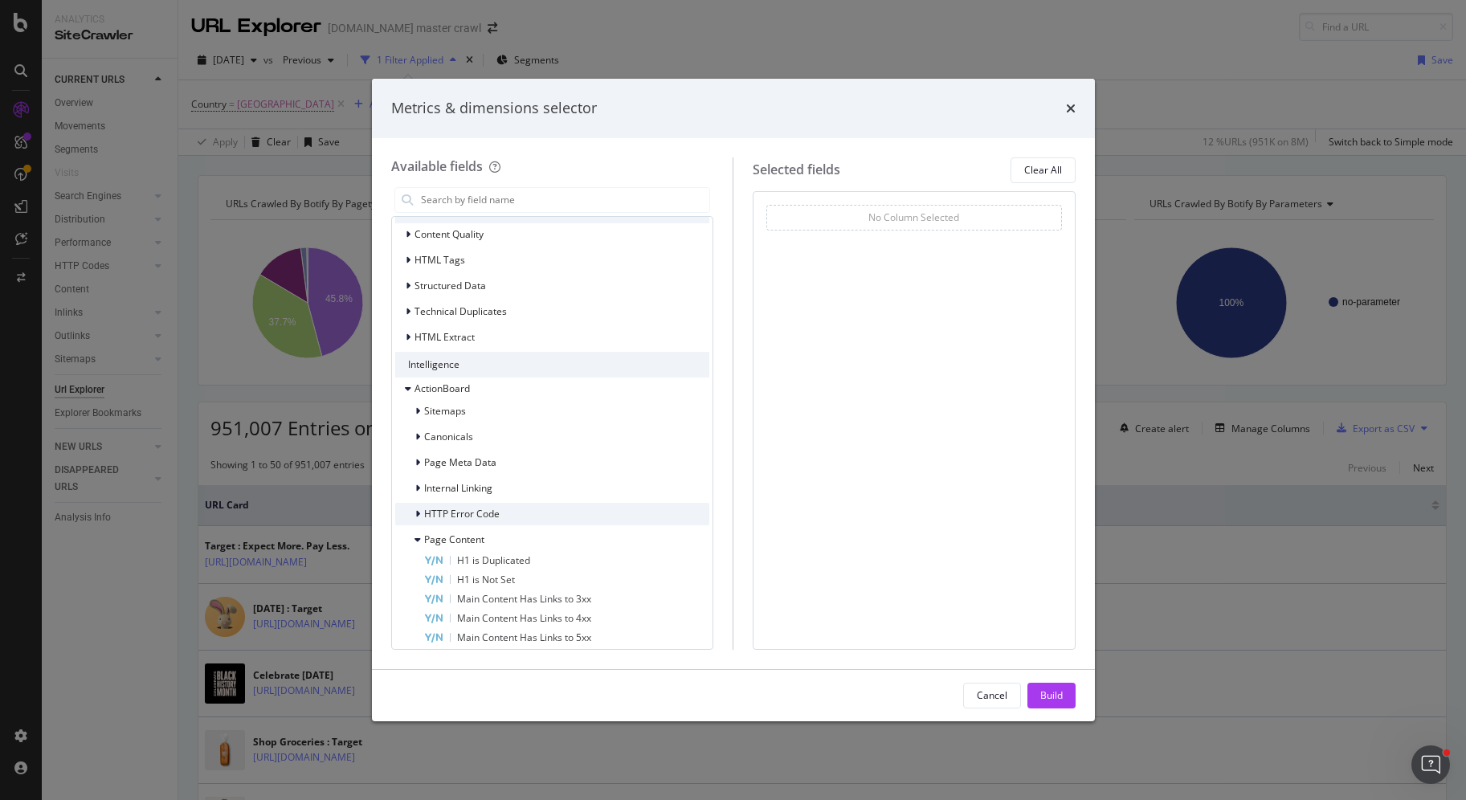
click at [415, 513] on icon "modal" at bounding box center [417, 514] width 5 height 10
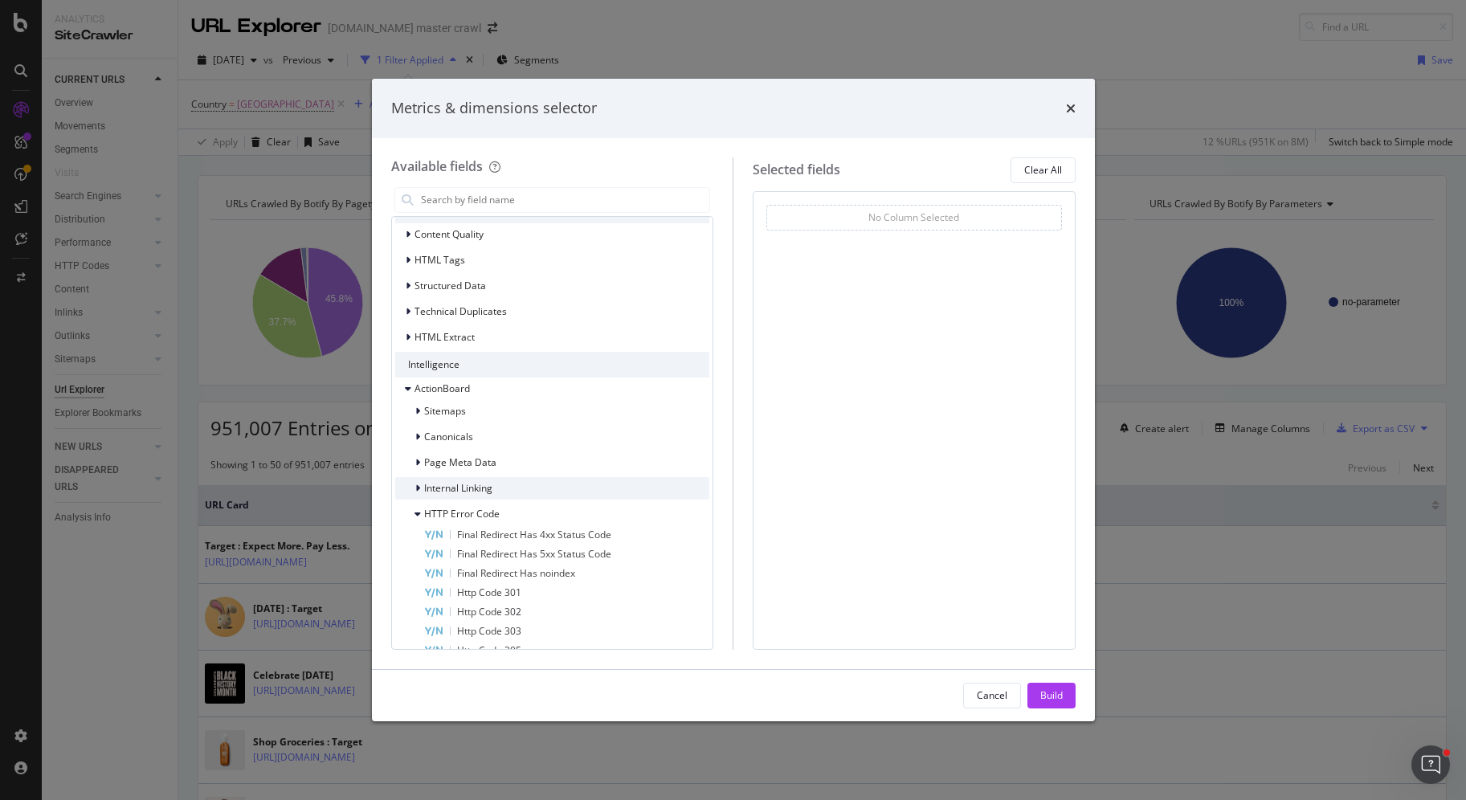
click at [415, 484] on icon "modal" at bounding box center [417, 489] width 5 height 10
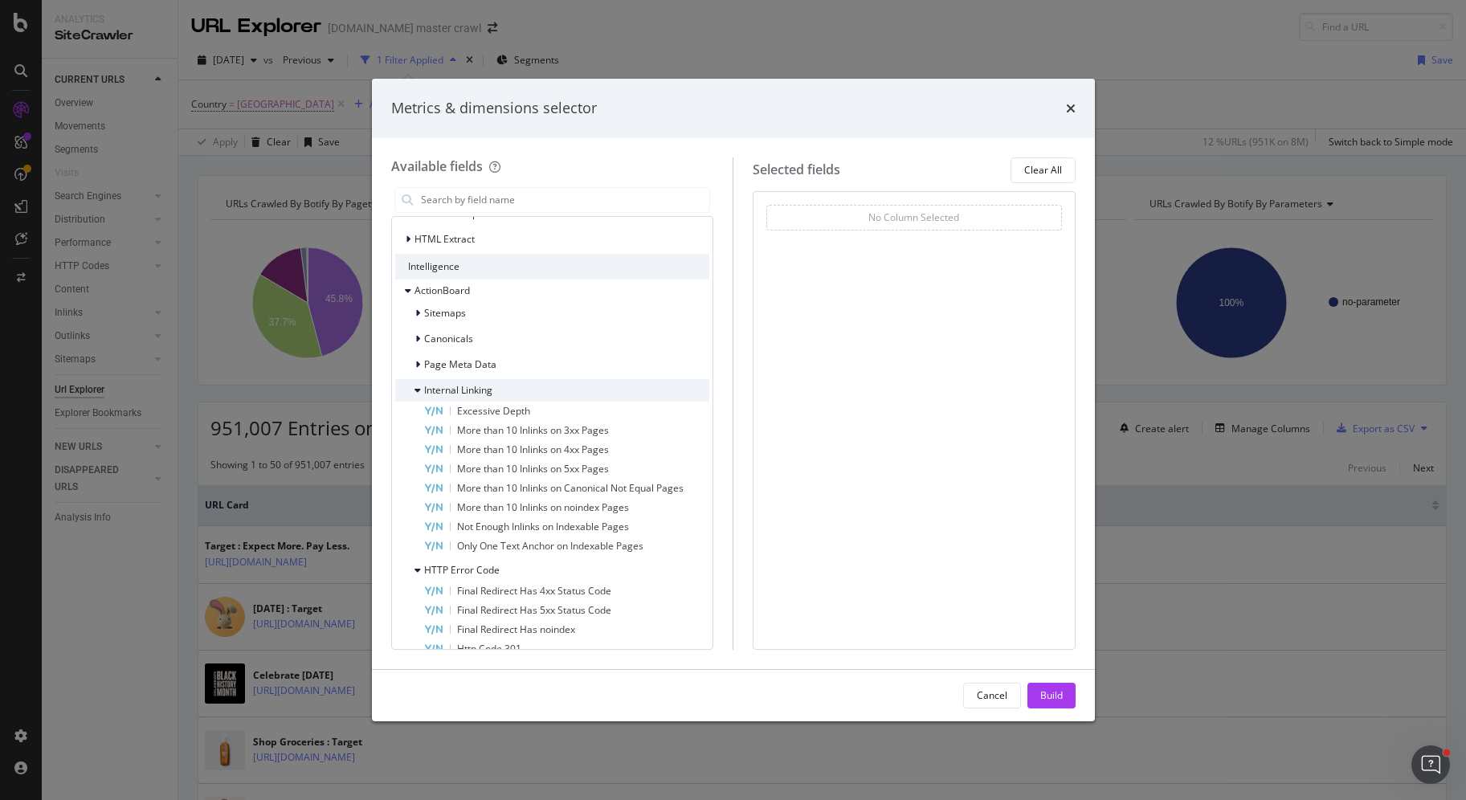
scroll to position [507, 0]
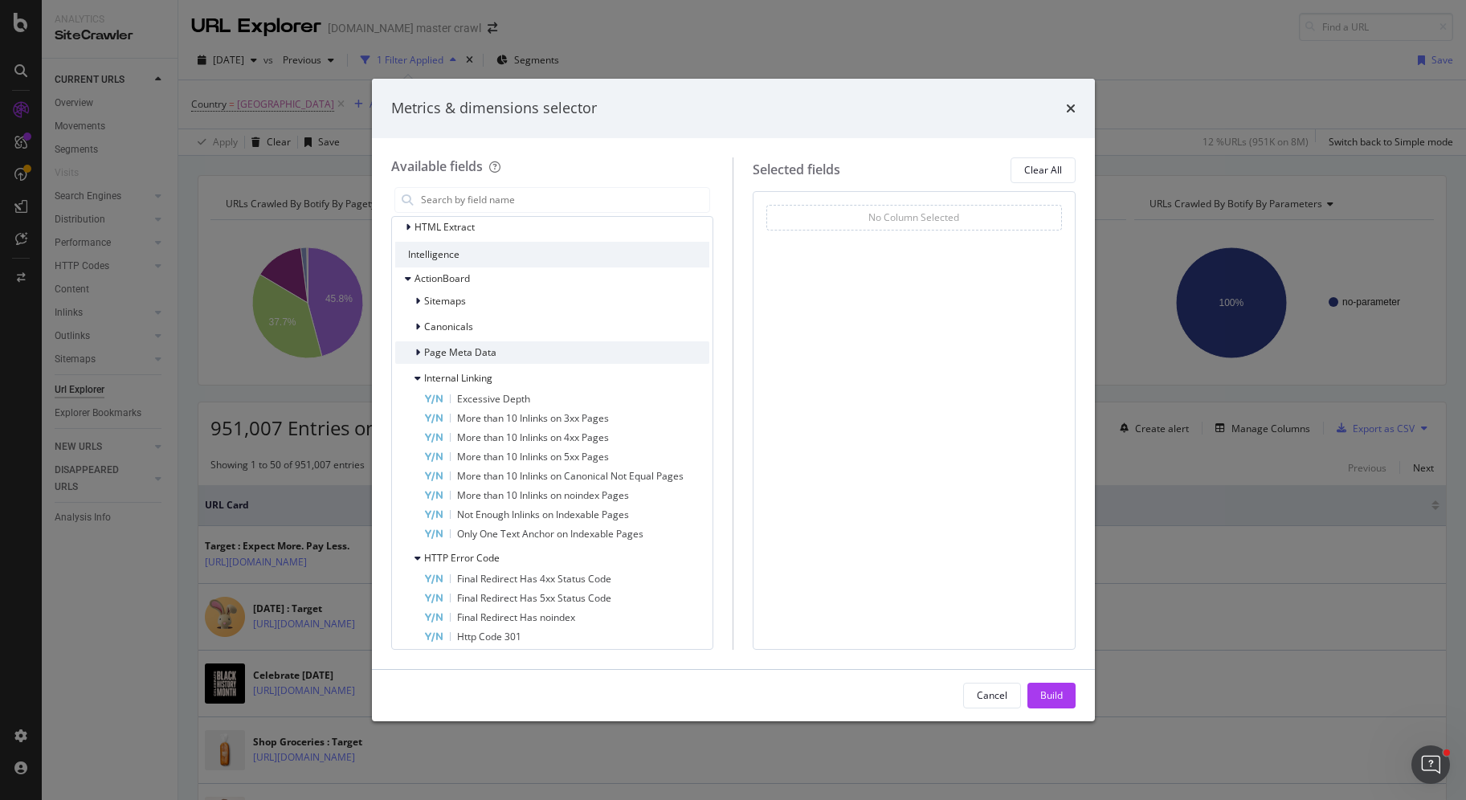
click at [419, 347] on div "modal" at bounding box center [419, 353] width 10 height 16
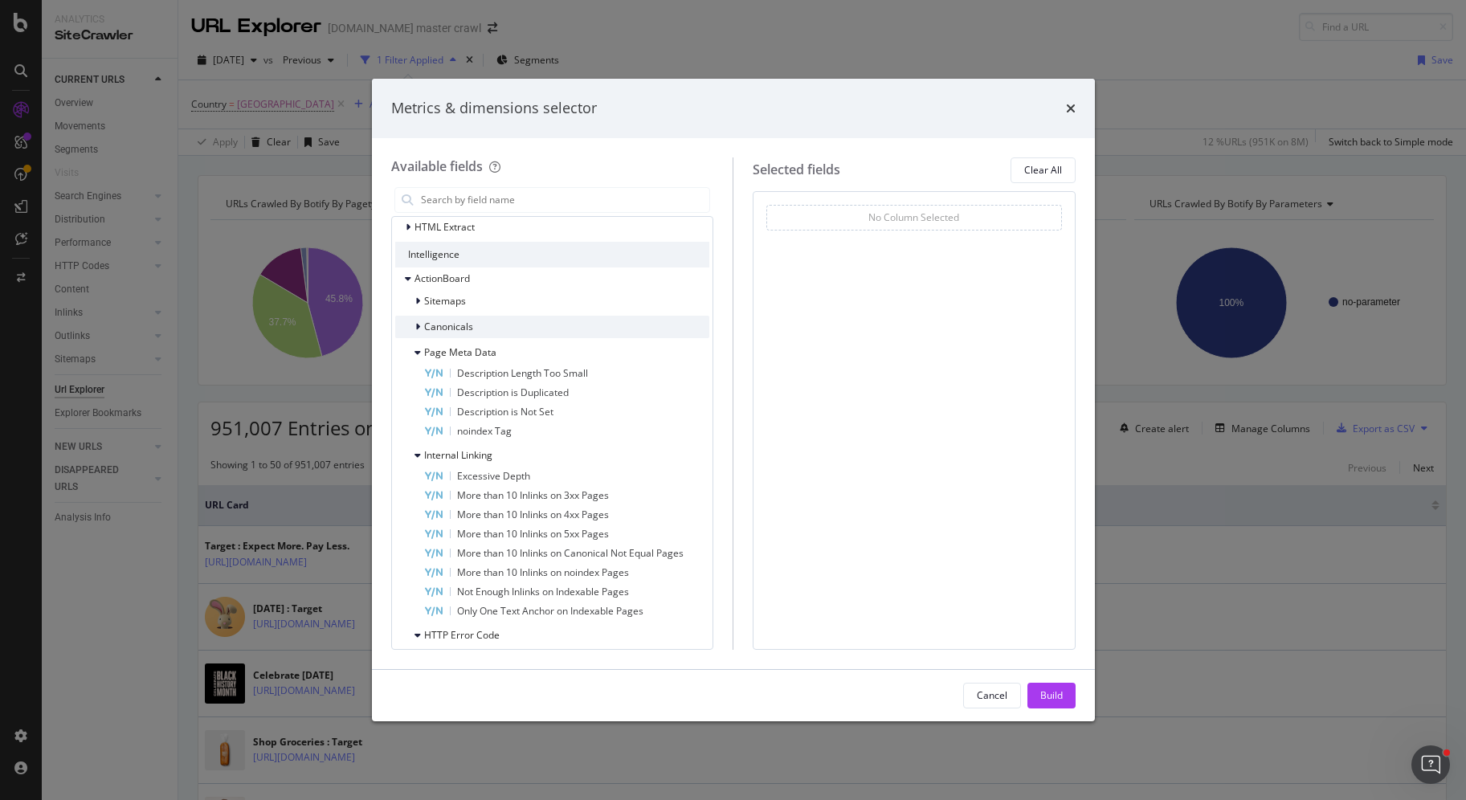
click at [415, 325] on icon "modal" at bounding box center [417, 327] width 5 height 10
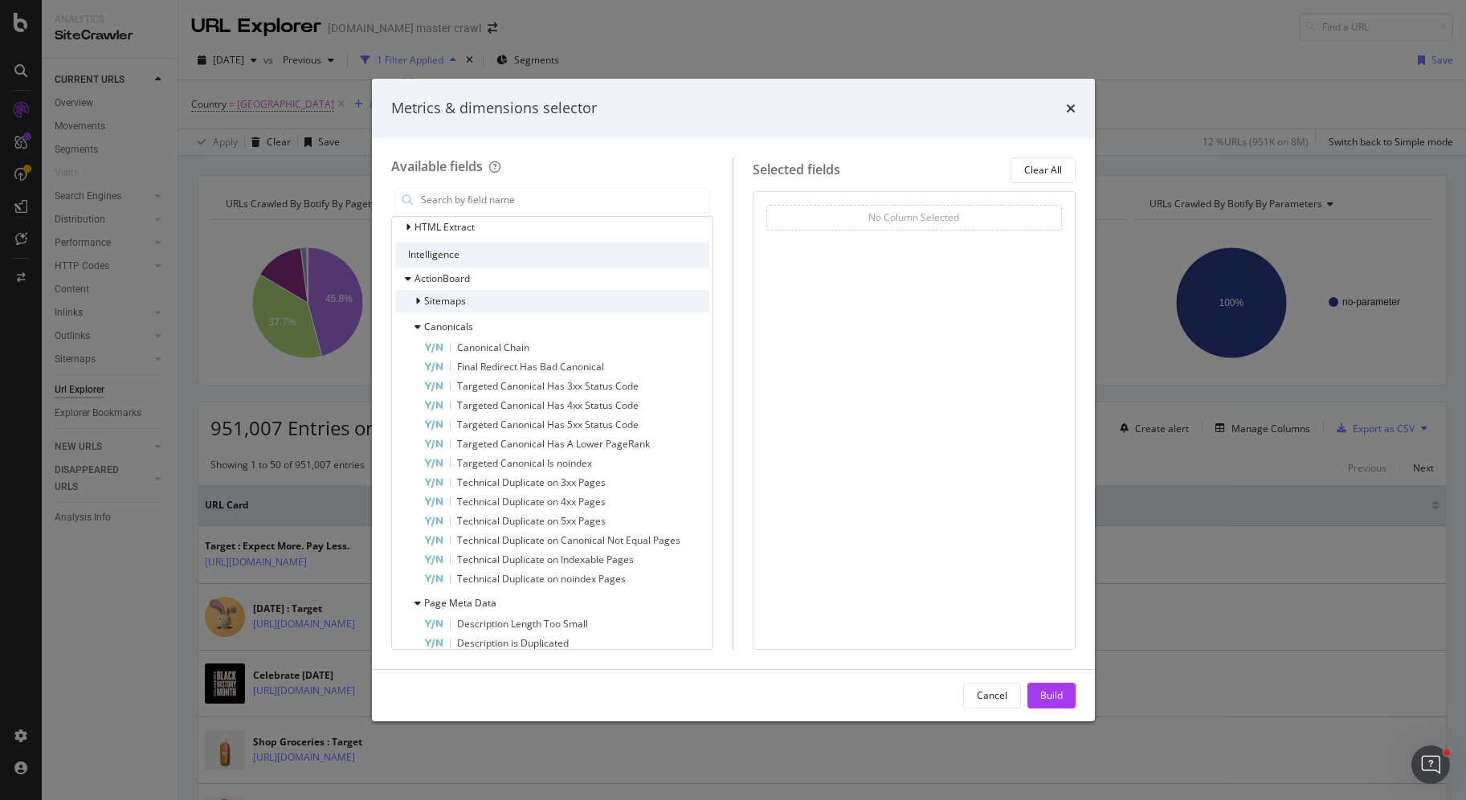
click at [416, 297] on icon "modal" at bounding box center [417, 301] width 5 height 10
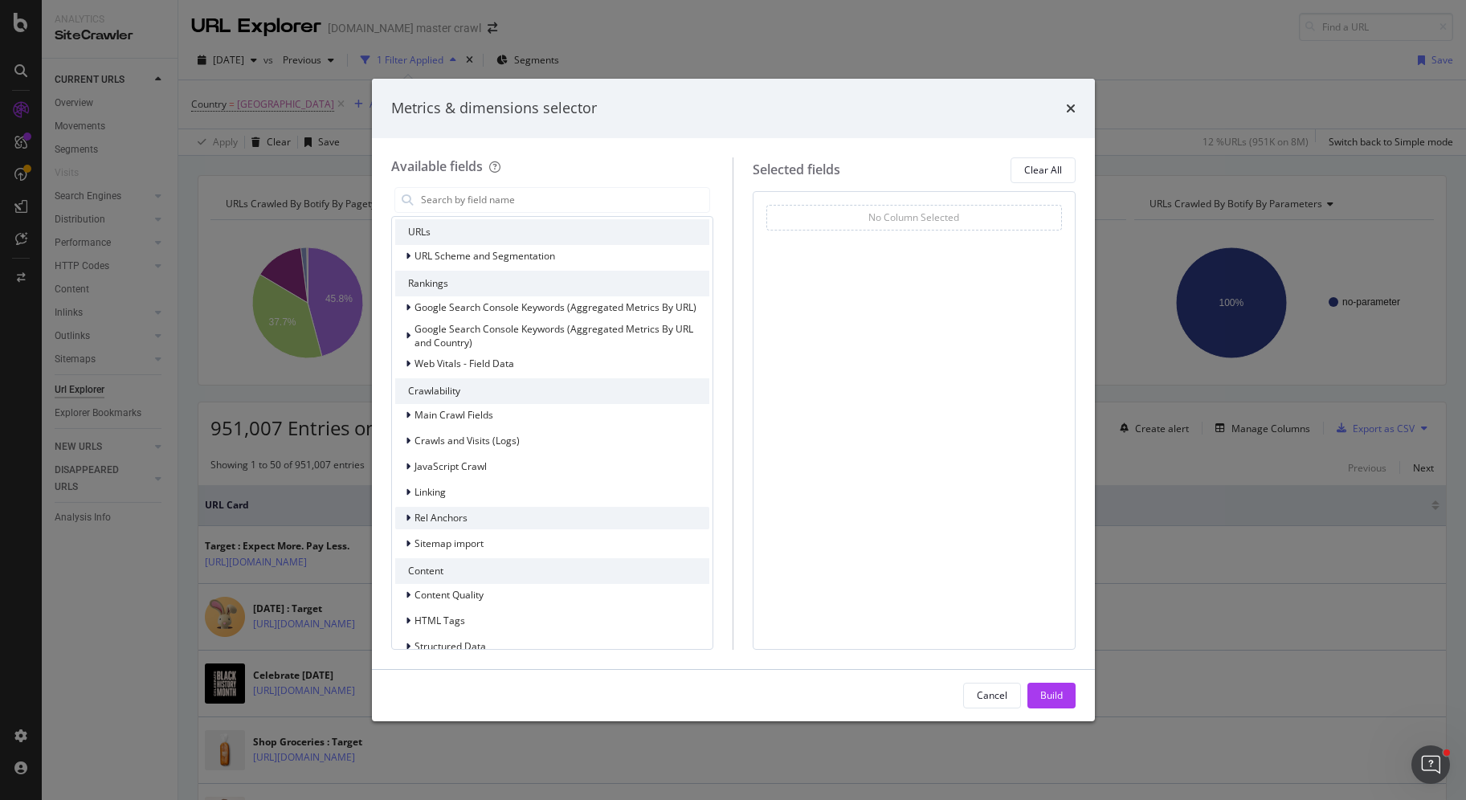
scroll to position [0, 0]
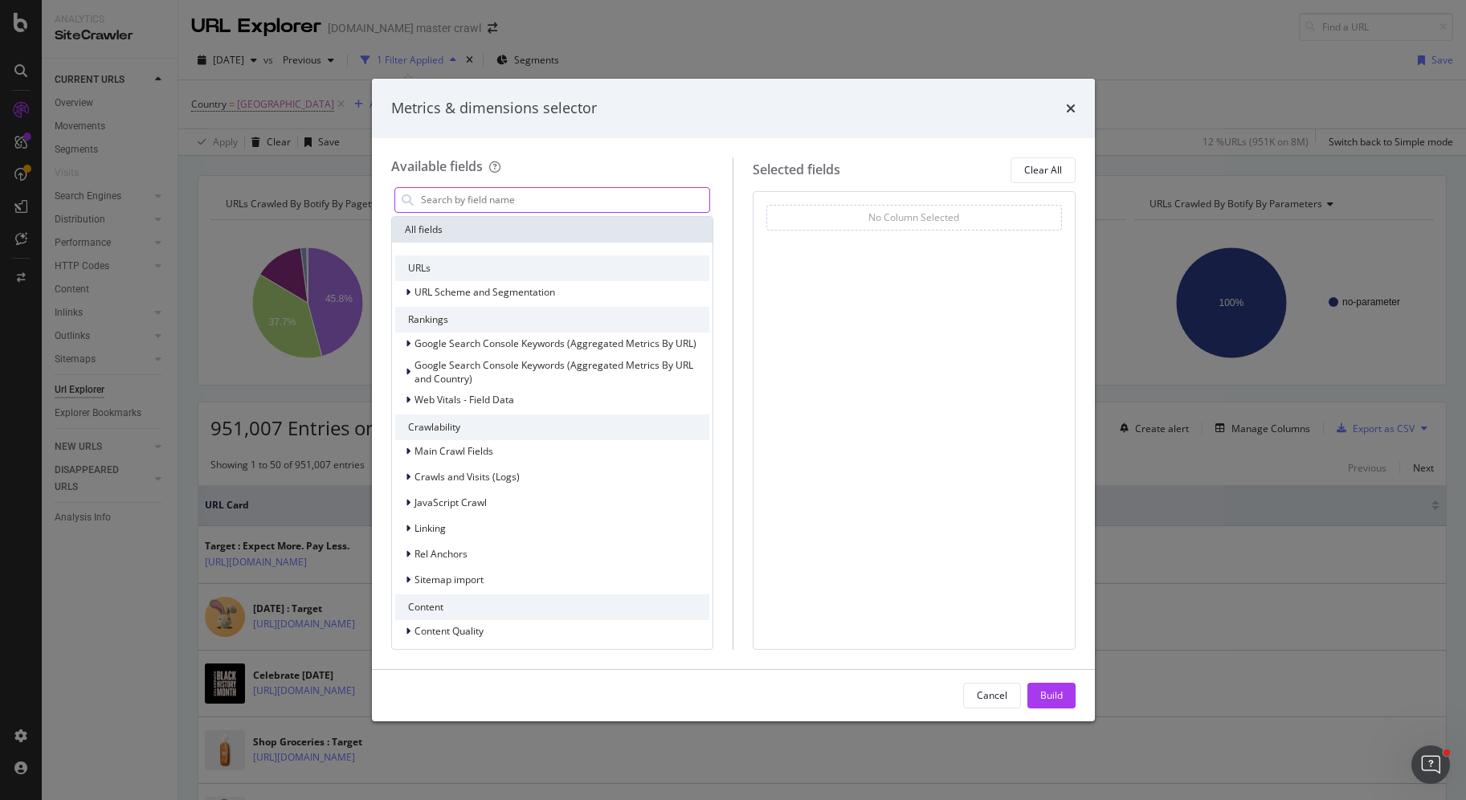
click at [614, 206] on input "modal" at bounding box center [564, 200] width 291 height 24
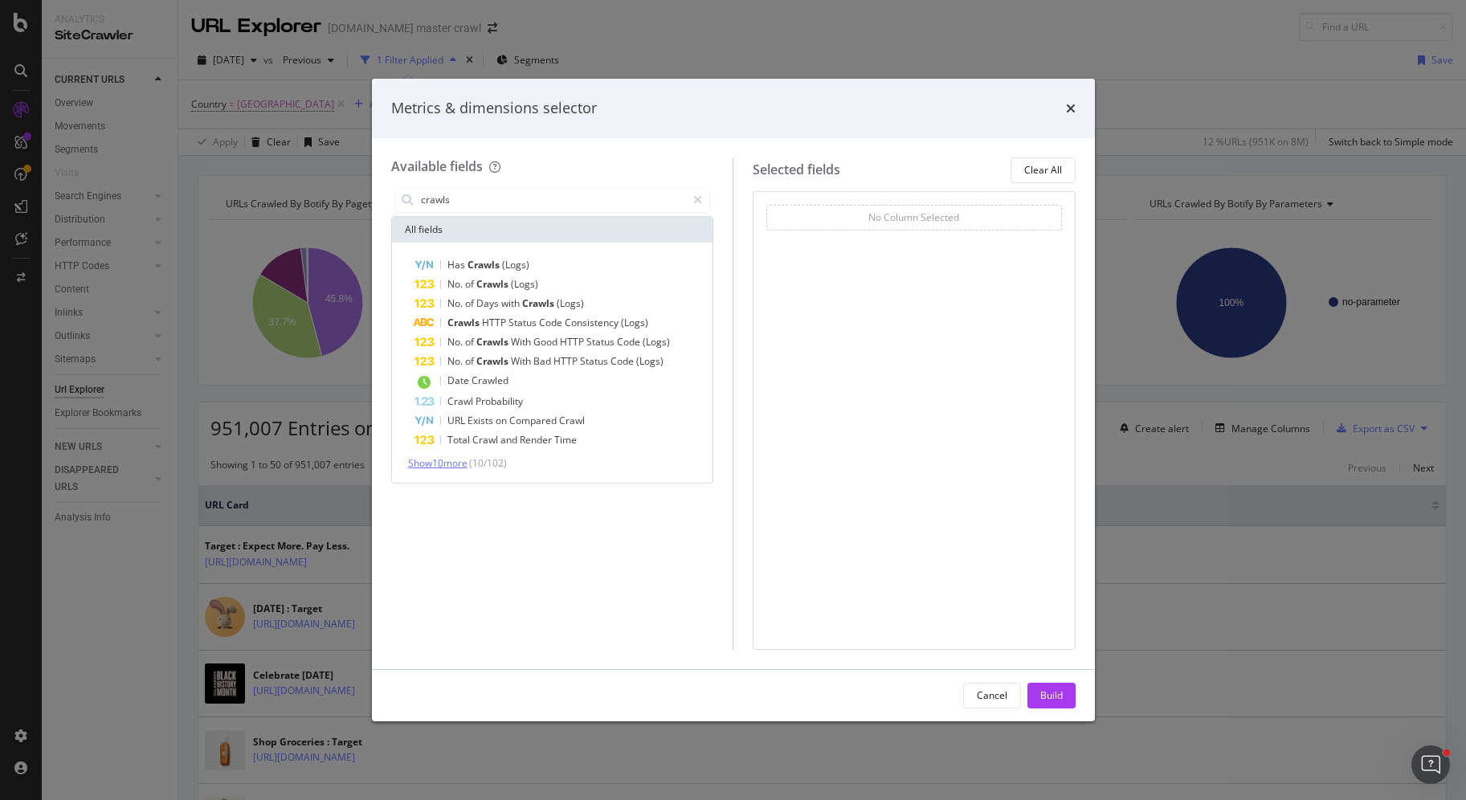
click at [433, 459] on span "Show 10 more" at bounding box center [437, 463] width 59 height 14
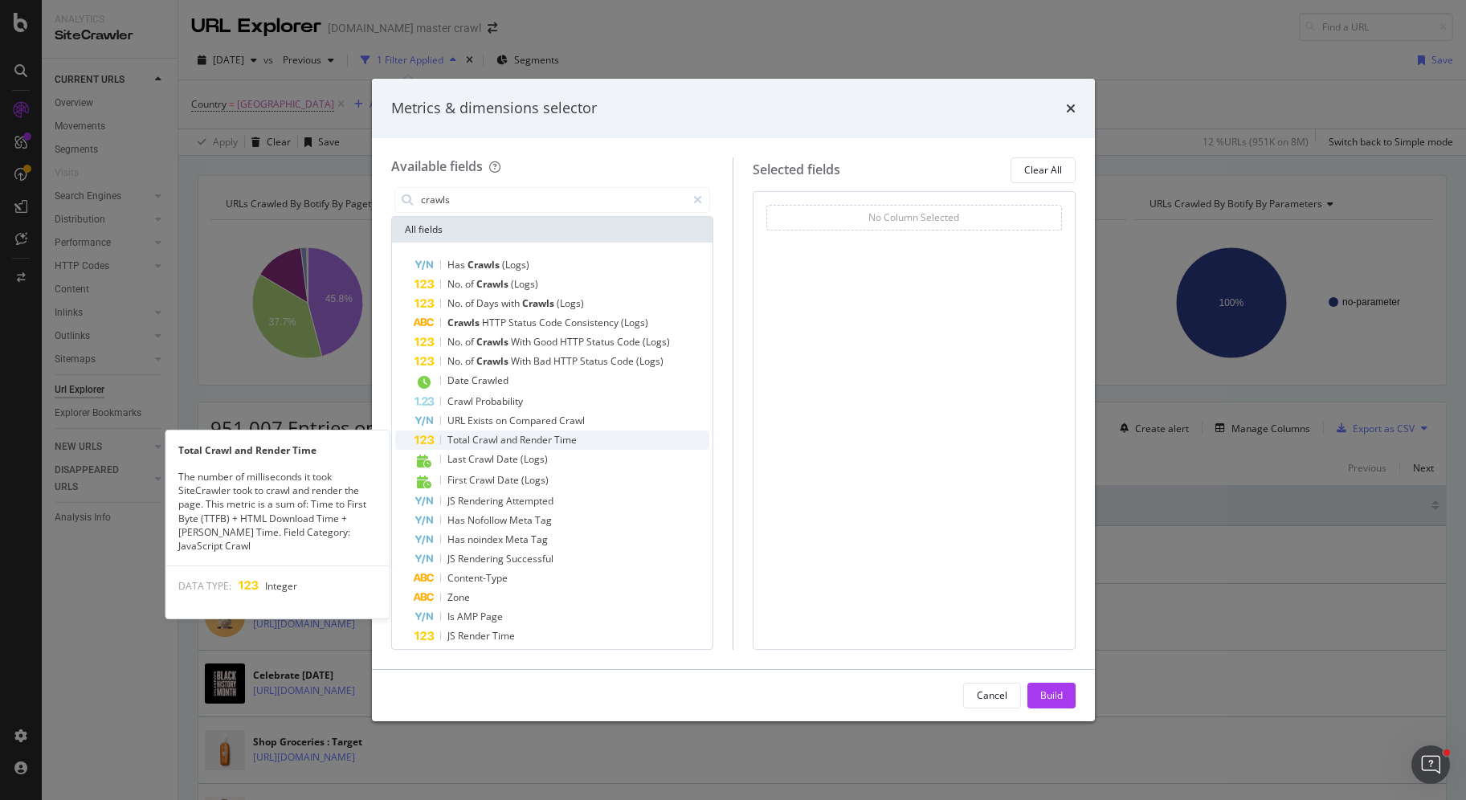
scroll to position [28, 0]
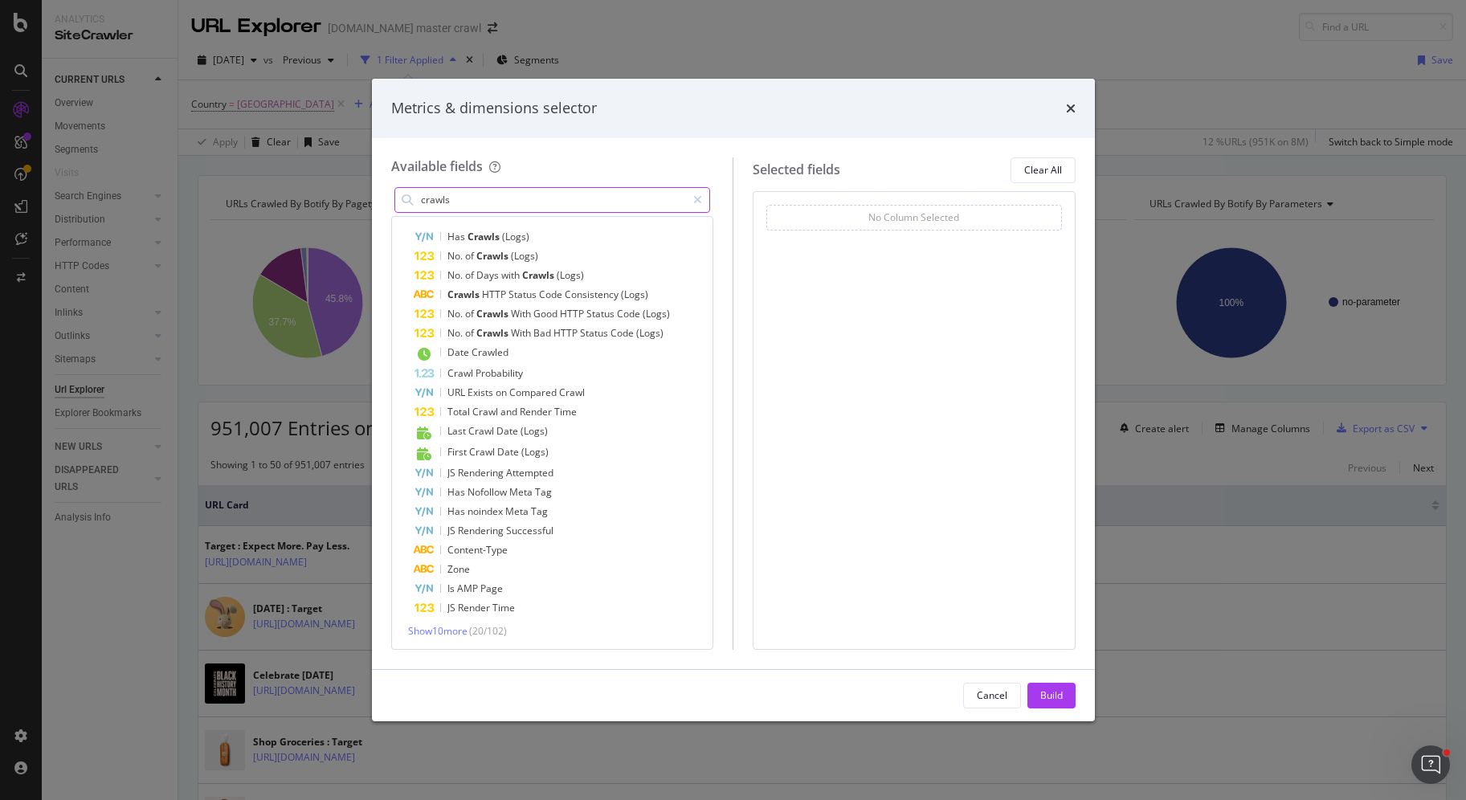
click at [509, 206] on input "crawls" at bounding box center [552, 200] width 267 height 24
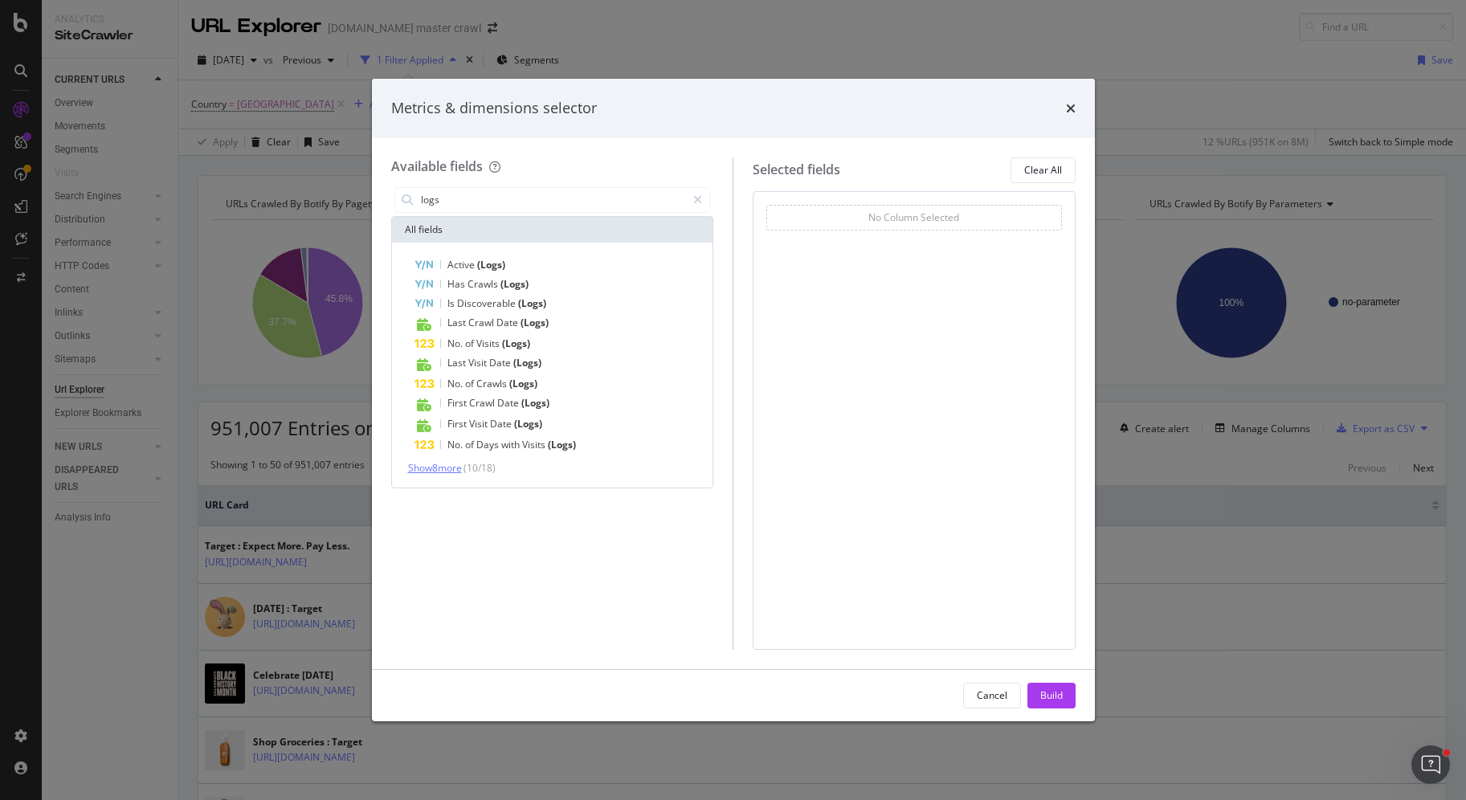
click at [462, 469] on span "Show 8 more" at bounding box center [435, 468] width 54 height 14
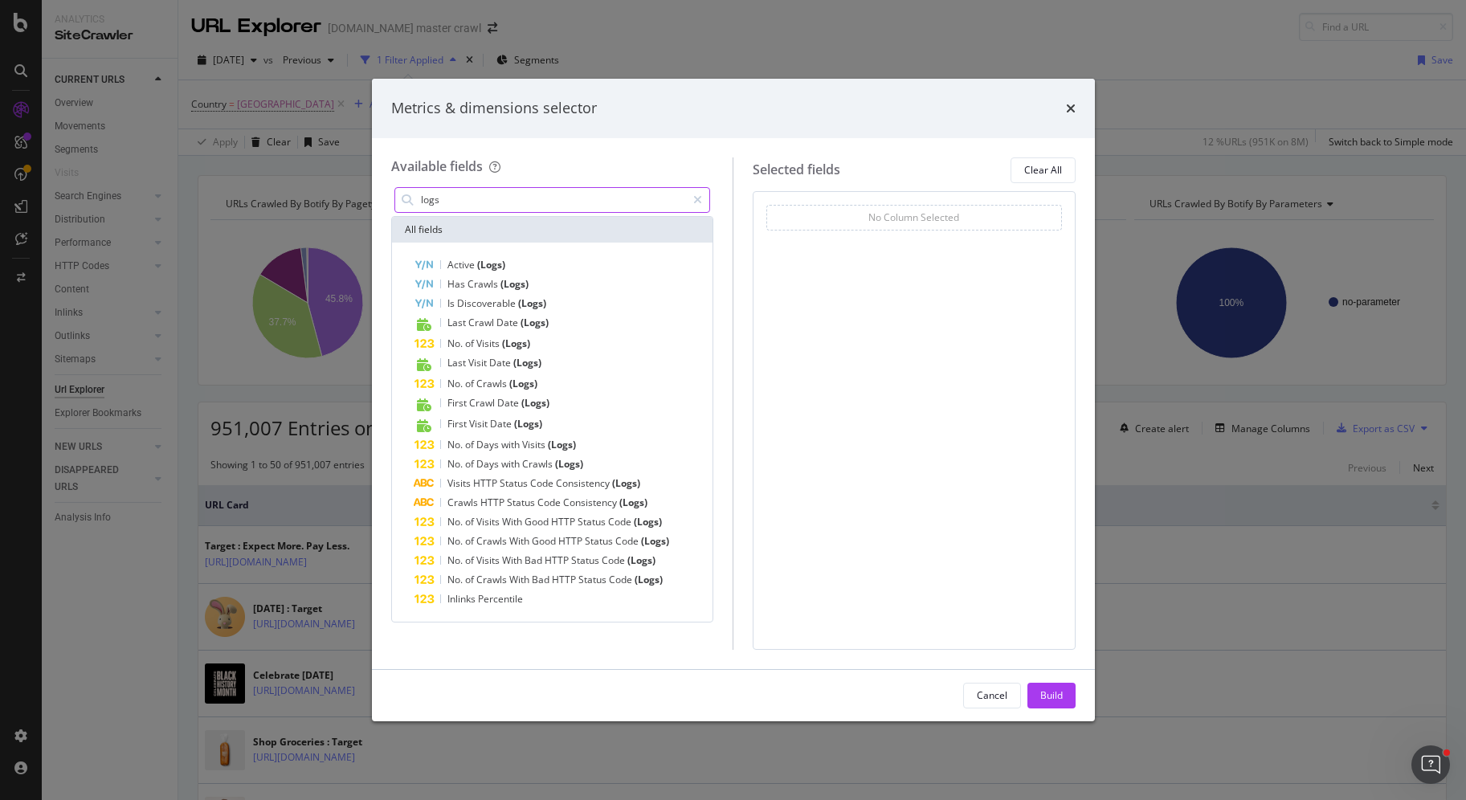
click at [486, 207] on input "logs" at bounding box center [552, 200] width 267 height 24
type input "g"
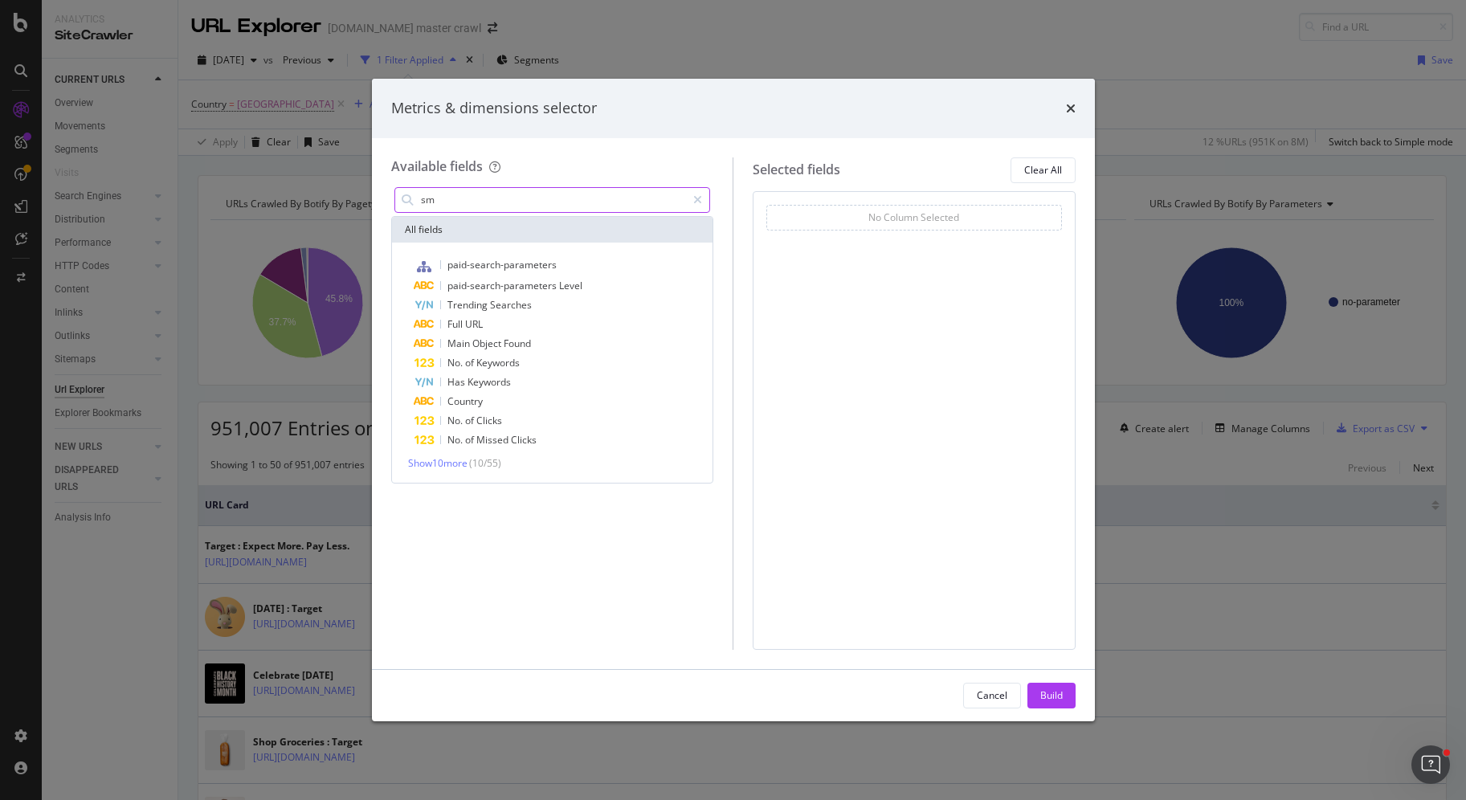
type input "s"
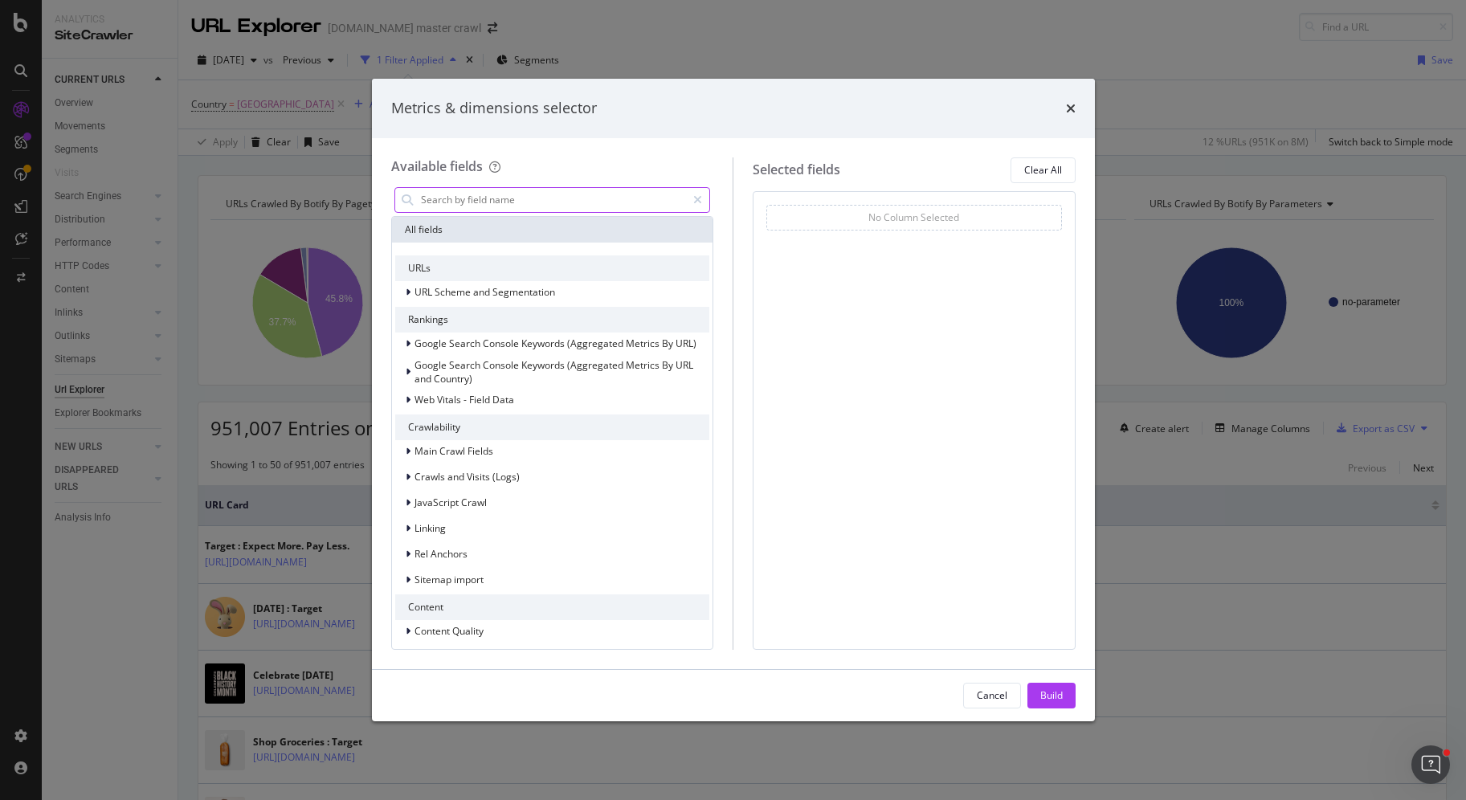
type input "p"
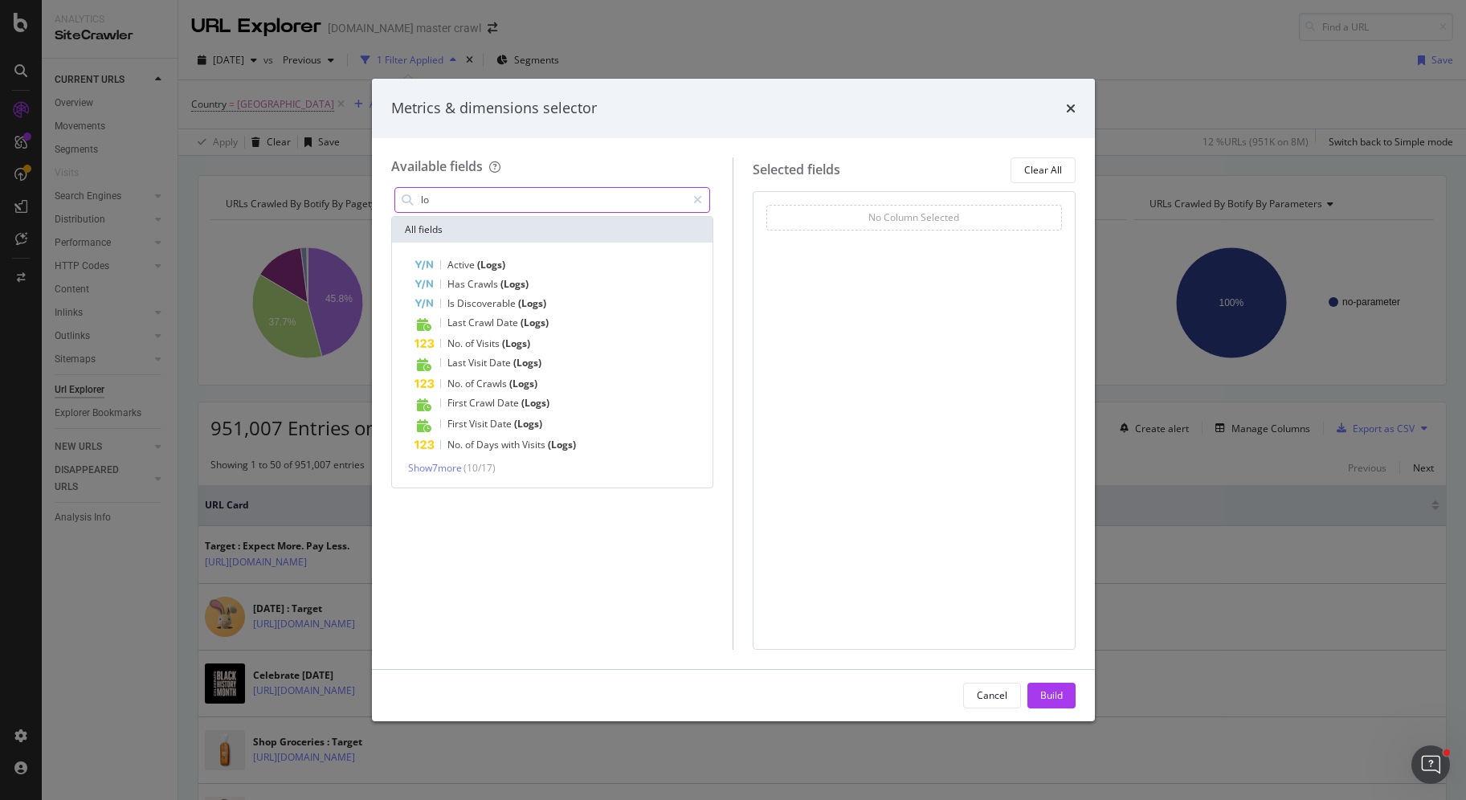
type input "l"
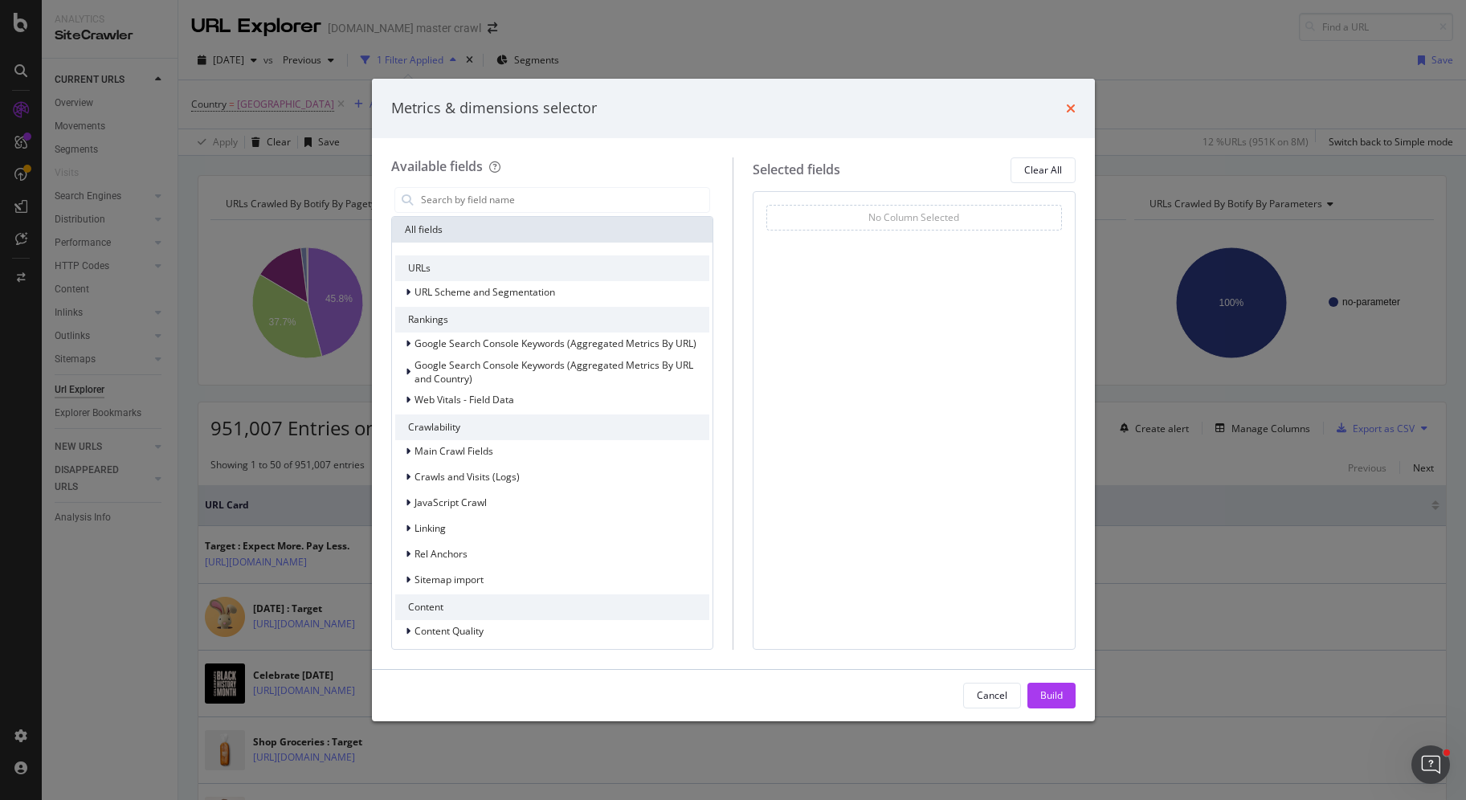
click at [1073, 104] on icon "times" at bounding box center [1071, 108] width 10 height 13
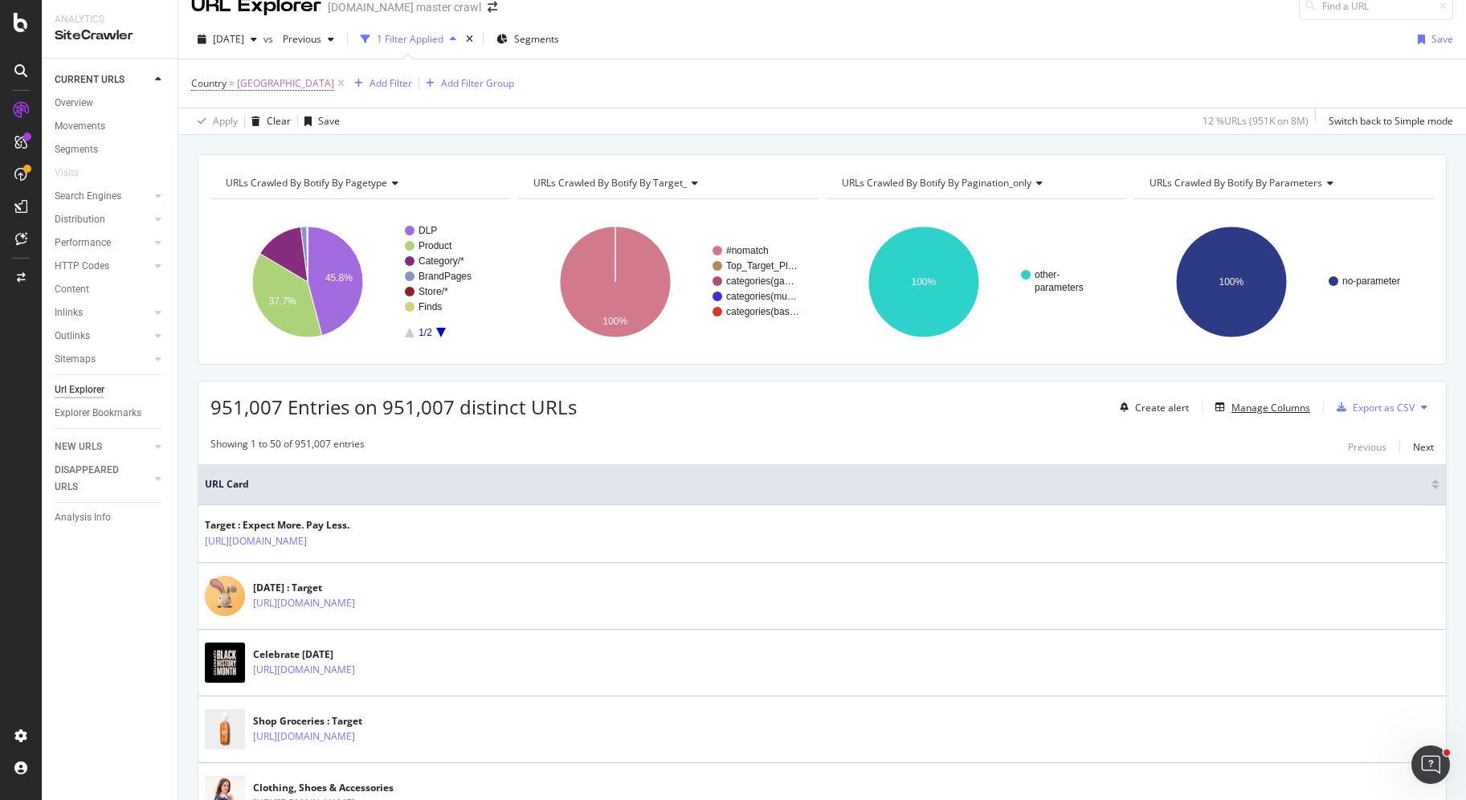
scroll to position [22, 0]
click at [1231, 406] on div "Manage Columns" at bounding box center [1270, 406] width 79 height 14
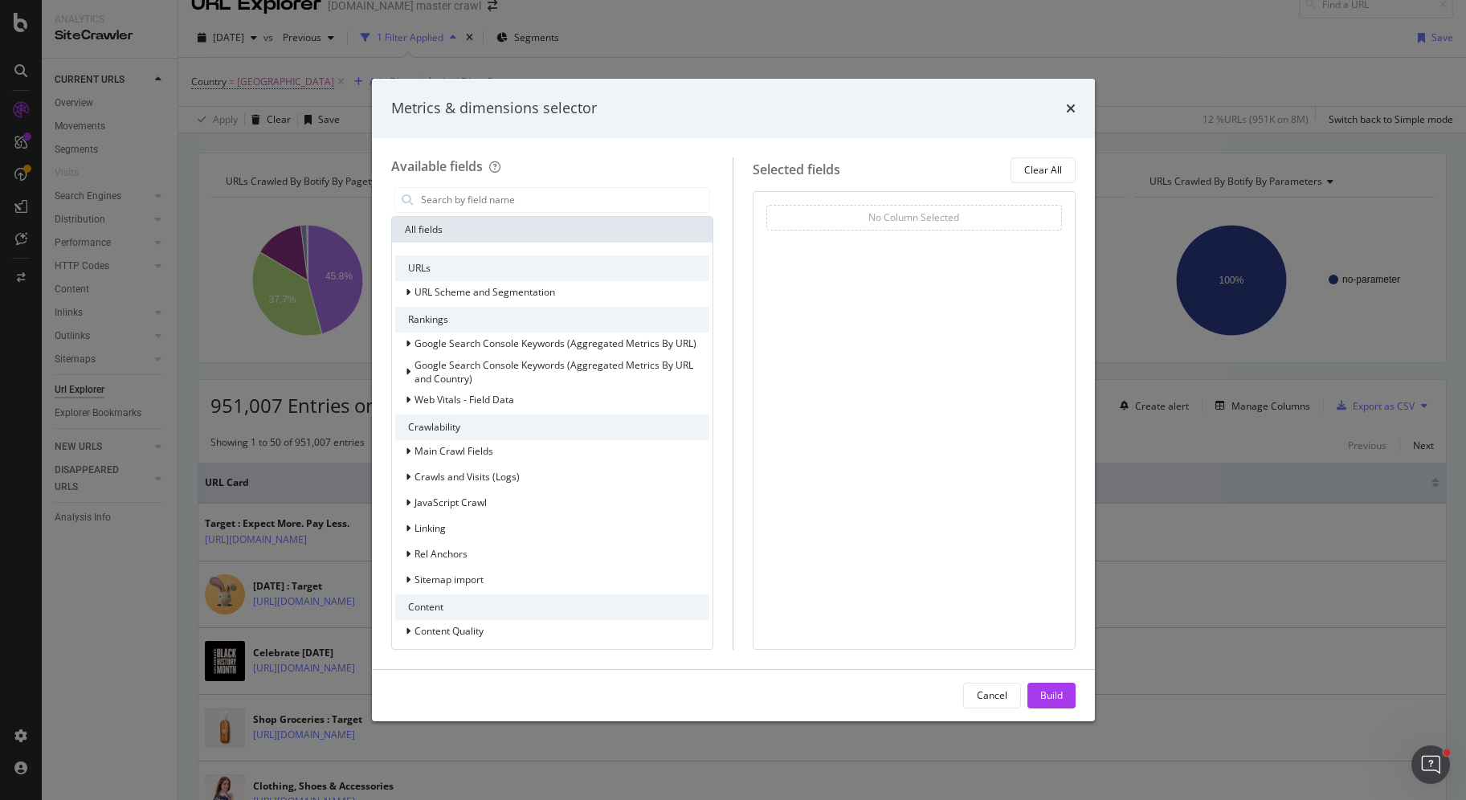
click at [311, 348] on div "Metrics & dimensions selector Available fields All fields URLs URL Scheme and S…" at bounding box center [733, 400] width 1466 height 800
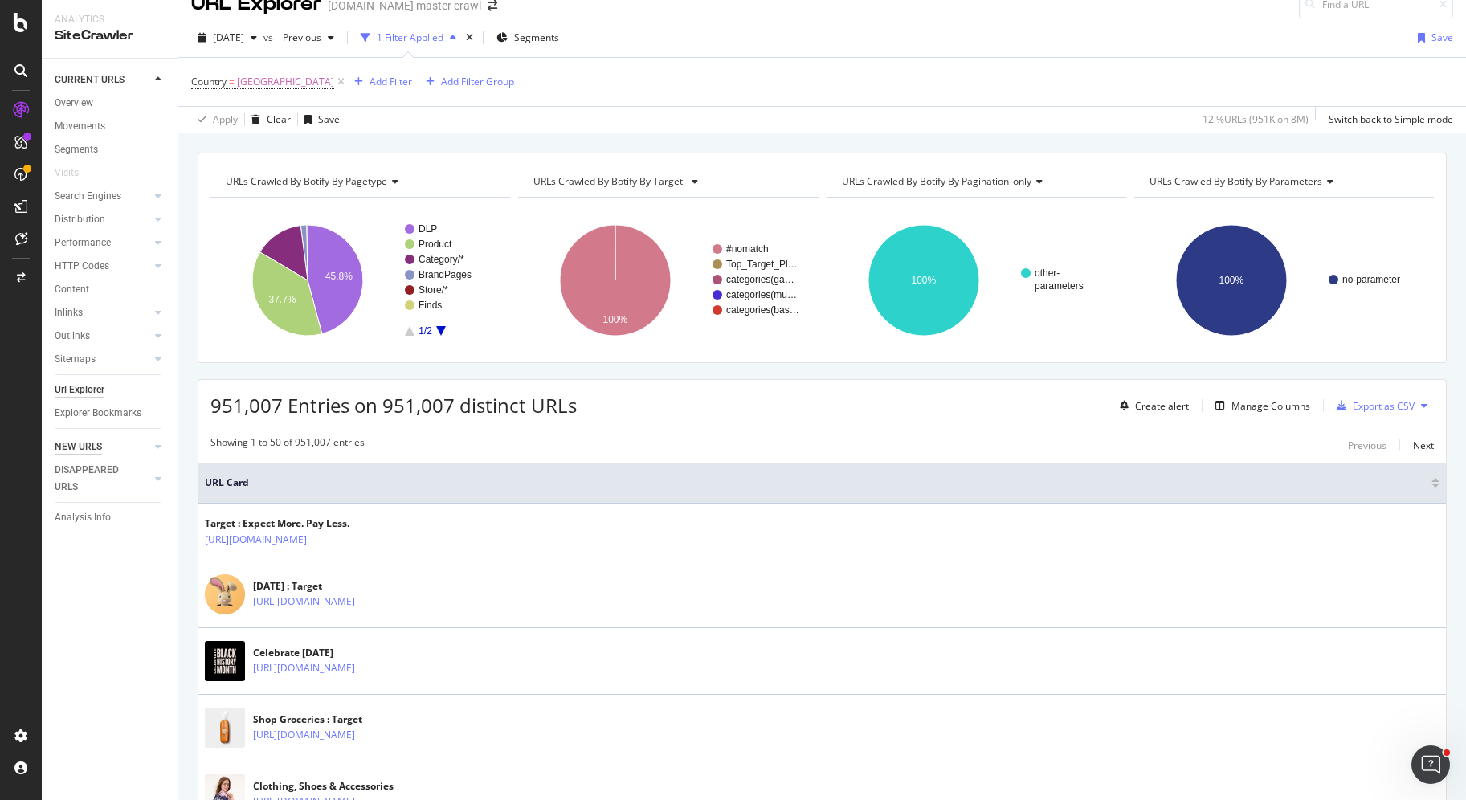
click at [88, 451] on div "NEW URLS" at bounding box center [78, 447] width 47 height 17
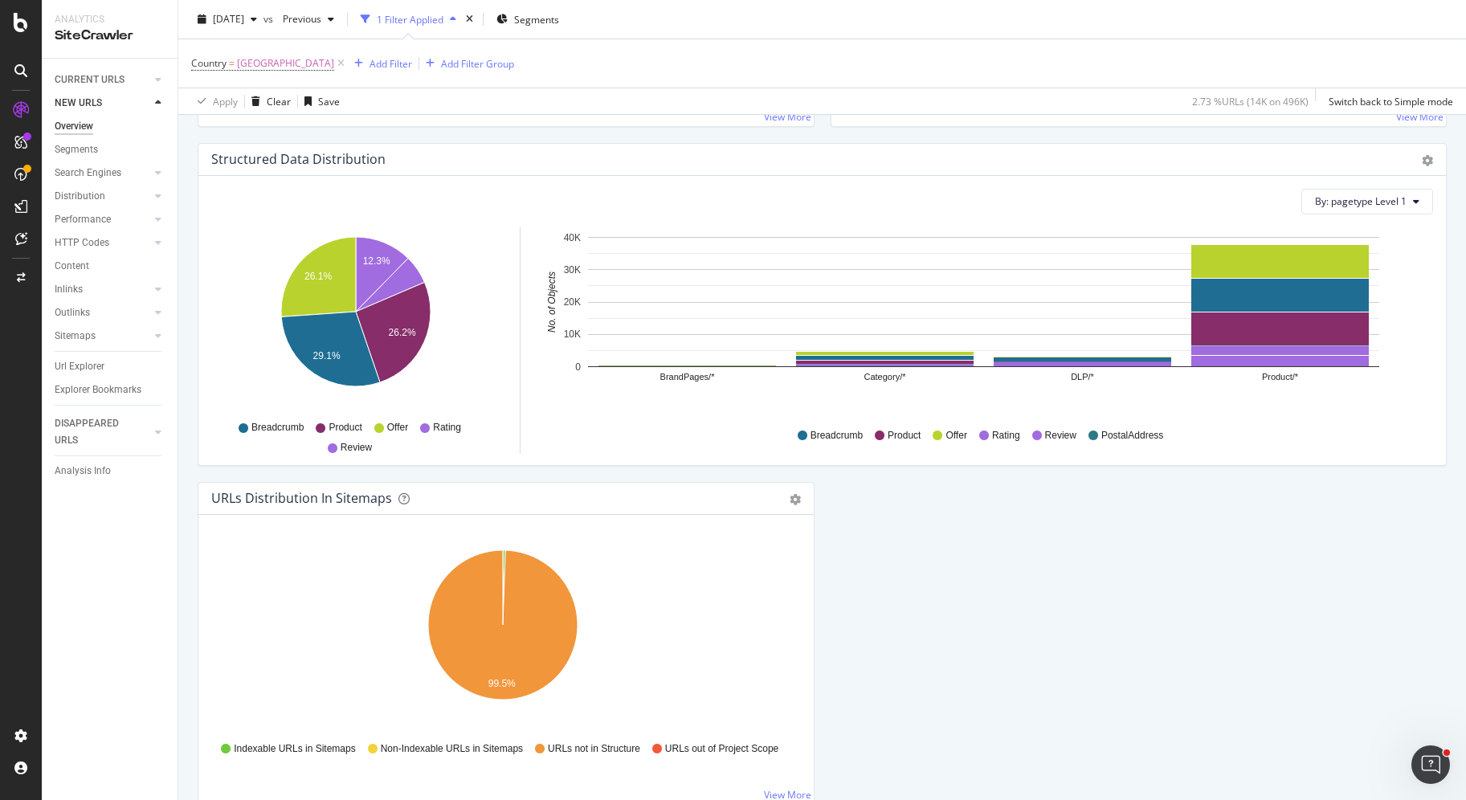
scroll to position [1533, 0]
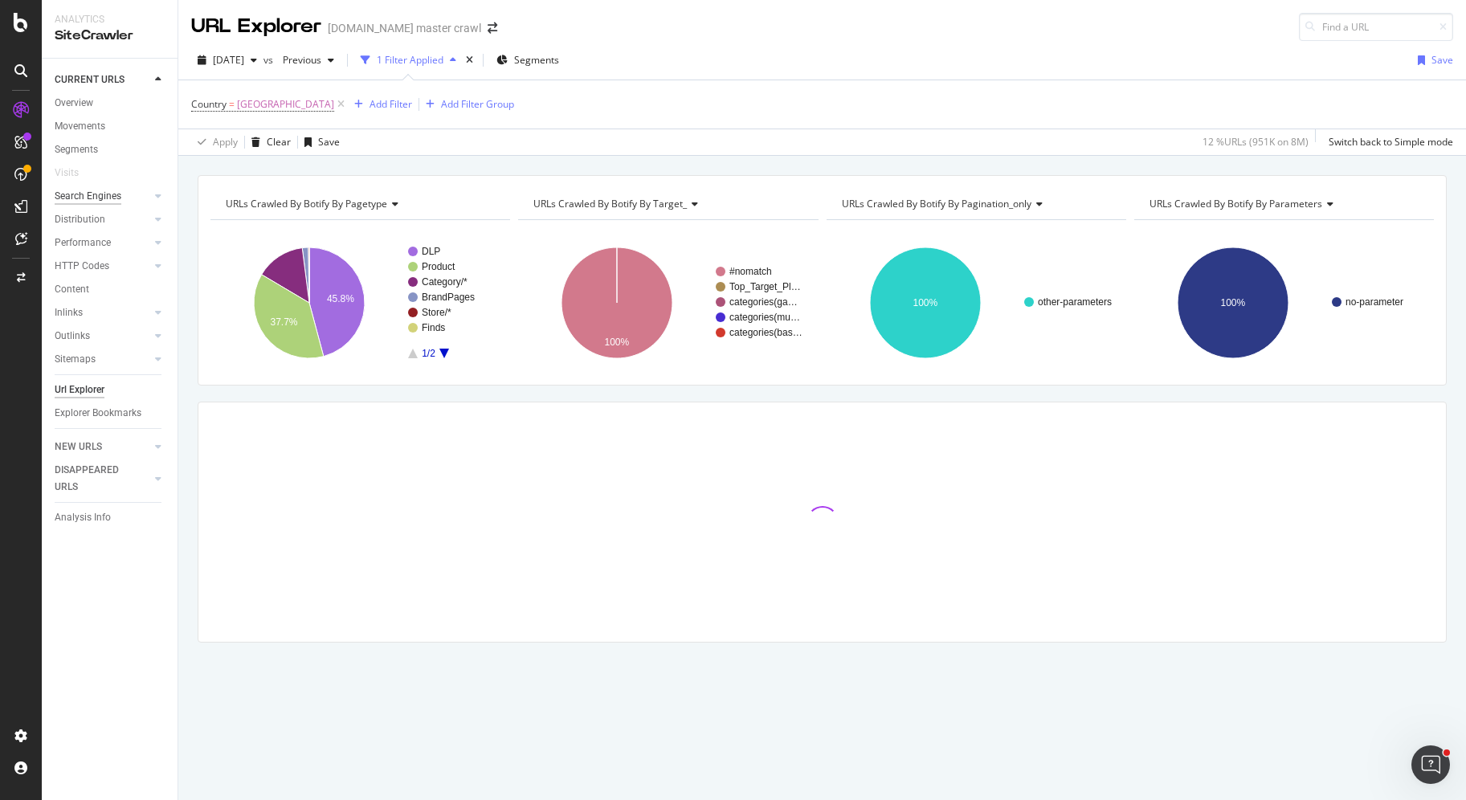
click at [102, 196] on div "Search Engines" at bounding box center [88, 196] width 67 height 17
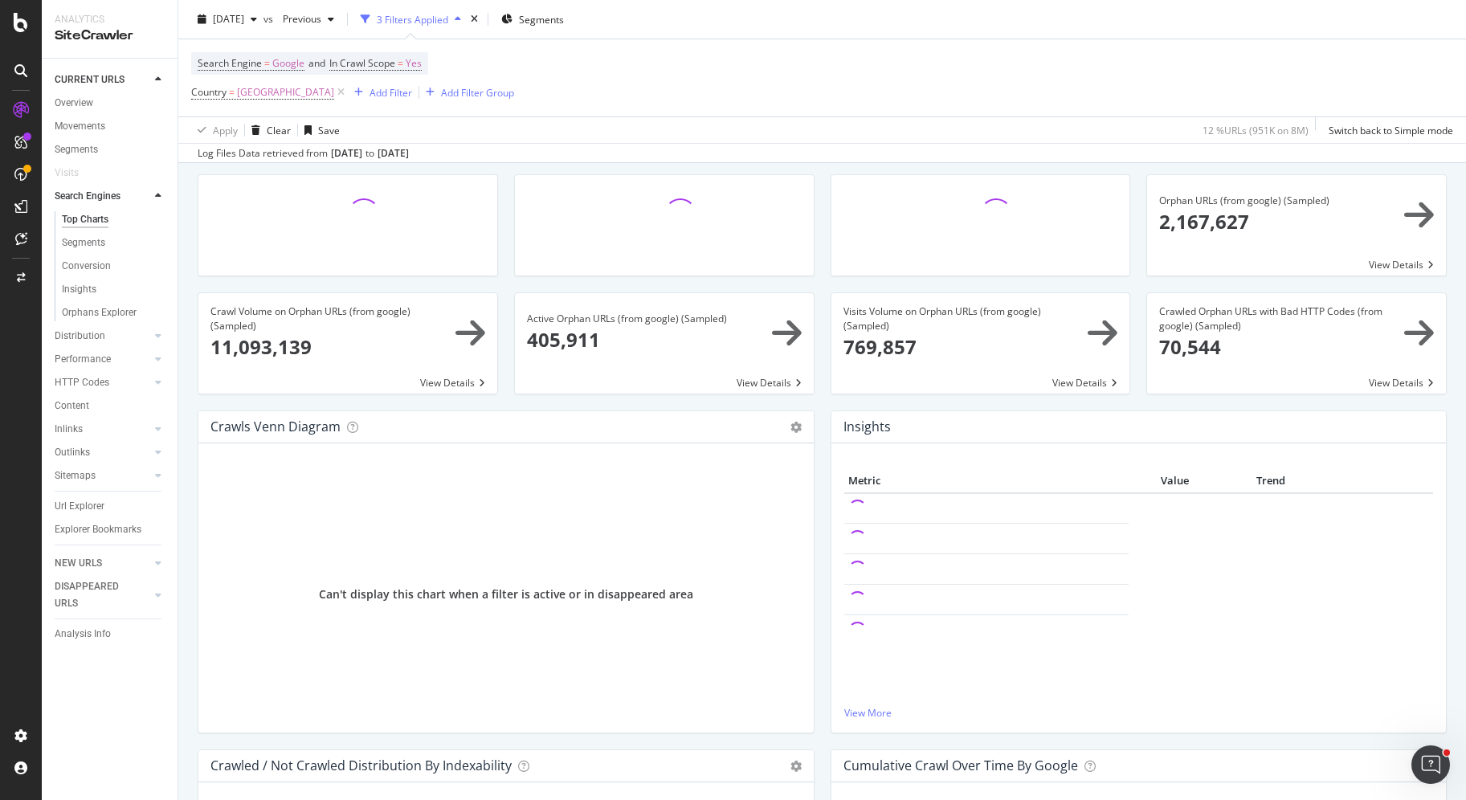
scroll to position [50, 0]
click at [373, 349] on span at bounding box center [347, 342] width 299 height 100
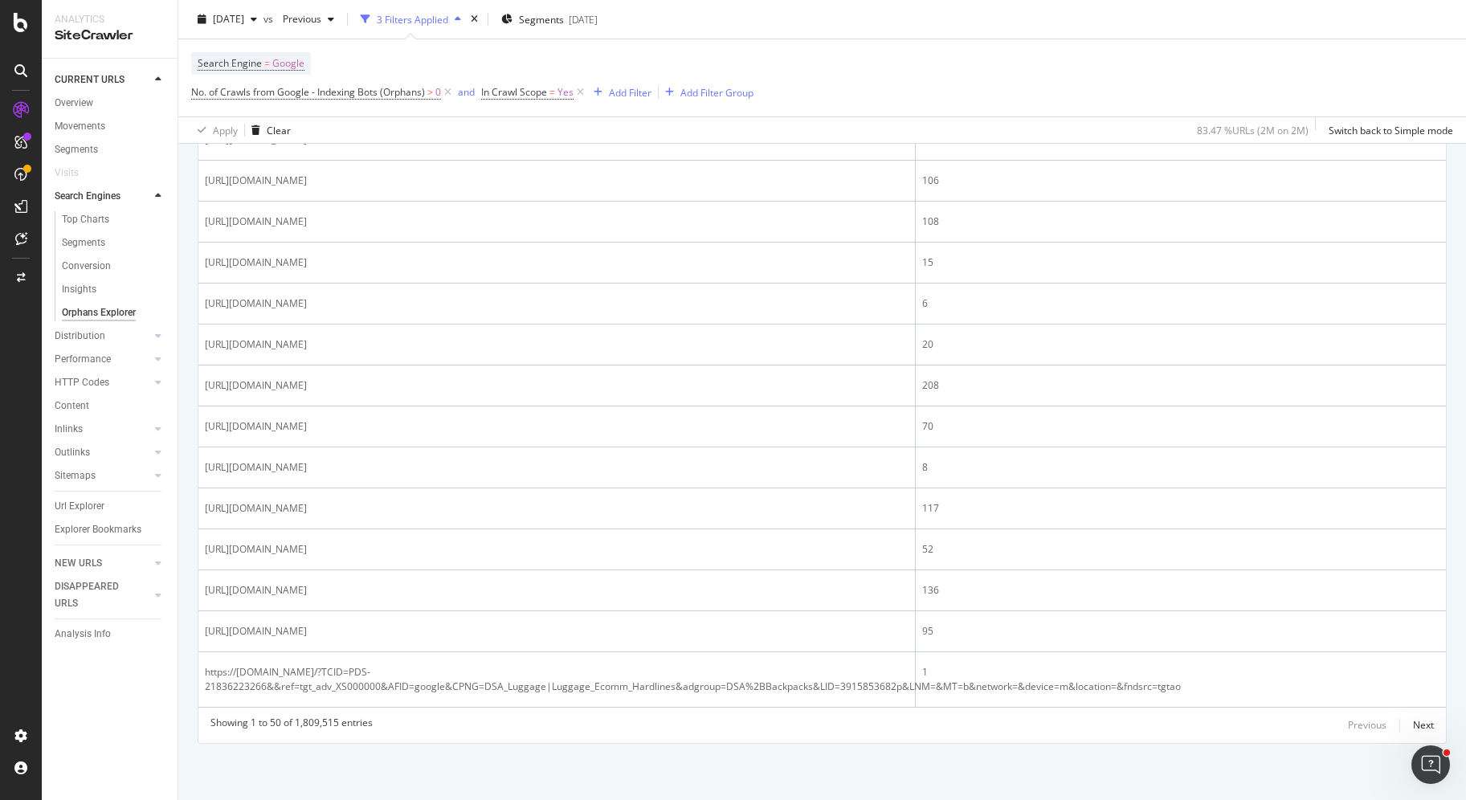
scroll to position [2145, 0]
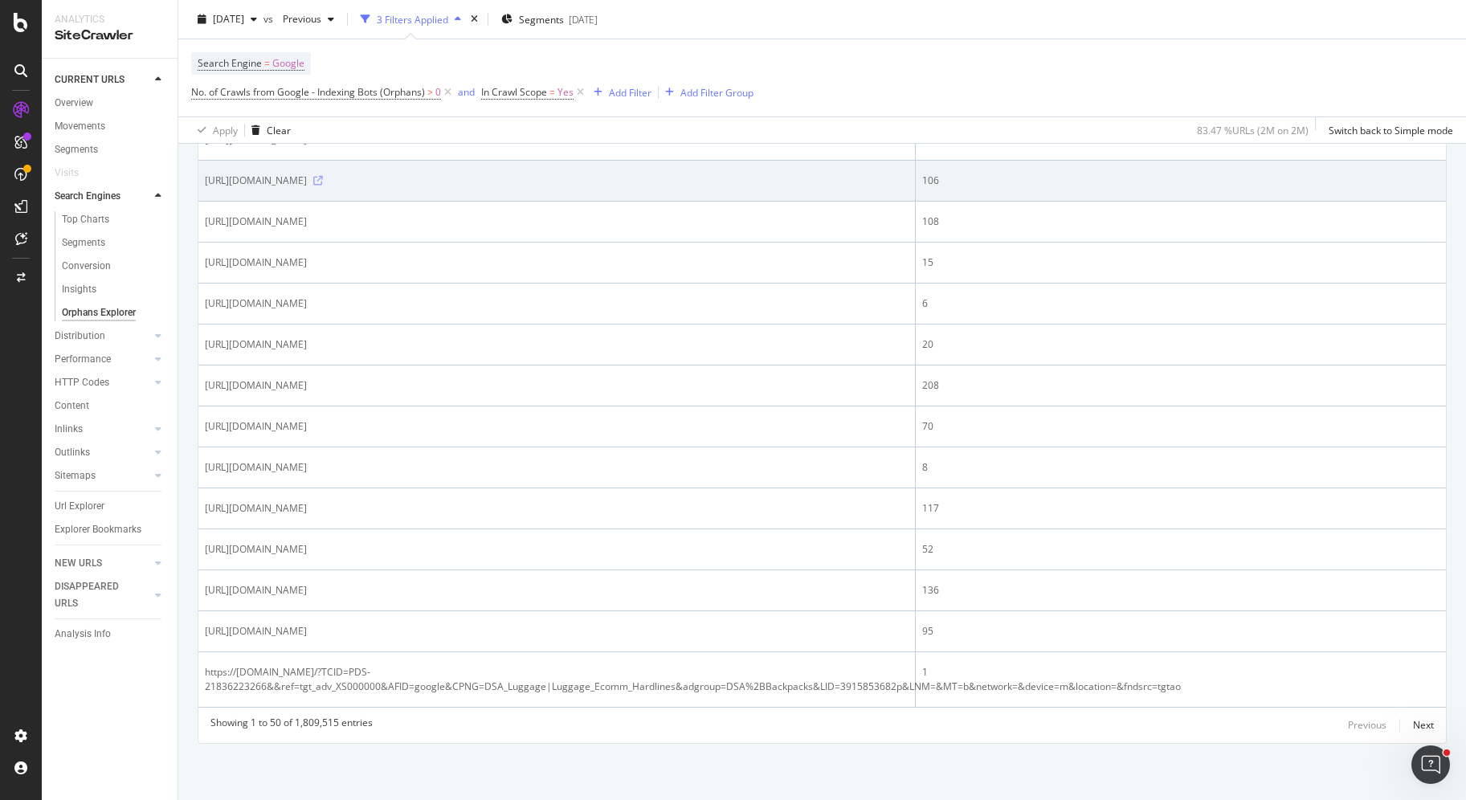
click at [323, 186] on icon at bounding box center [318, 181] width 10 height 10
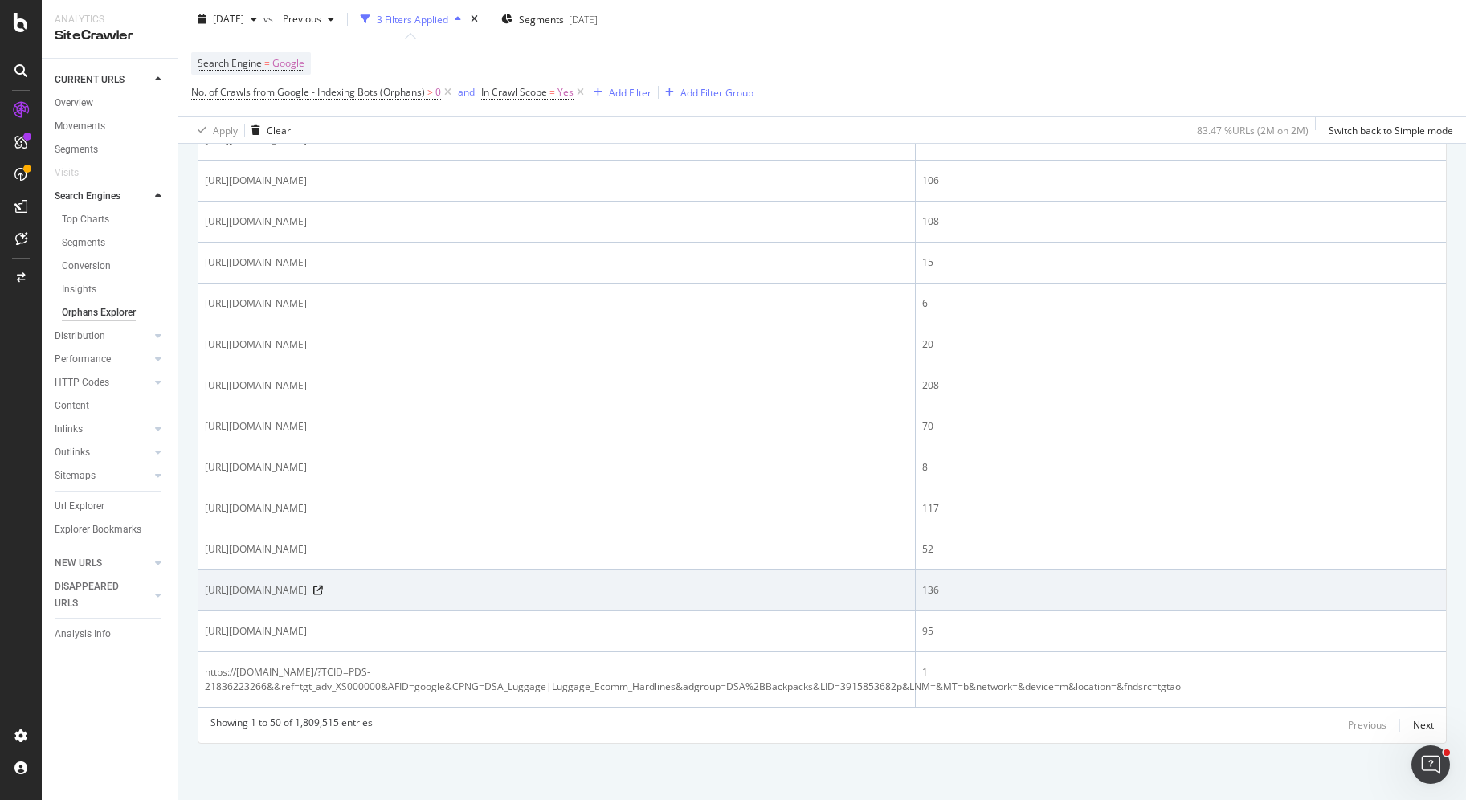
scroll to position [2280, 0]
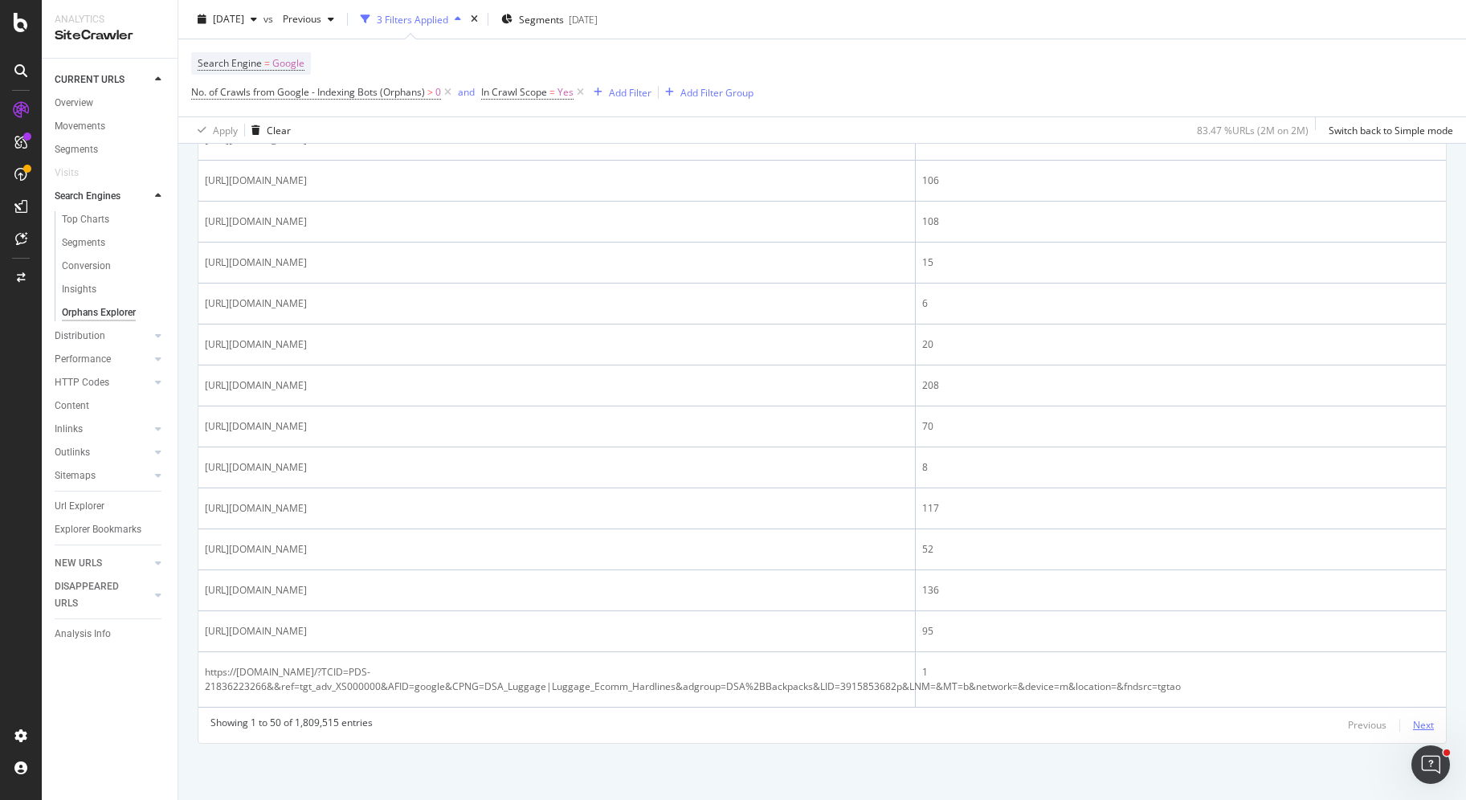
click at [1413, 723] on div "Next" at bounding box center [1423, 725] width 21 height 14
